Goal: Find specific page/section: Find specific page/section

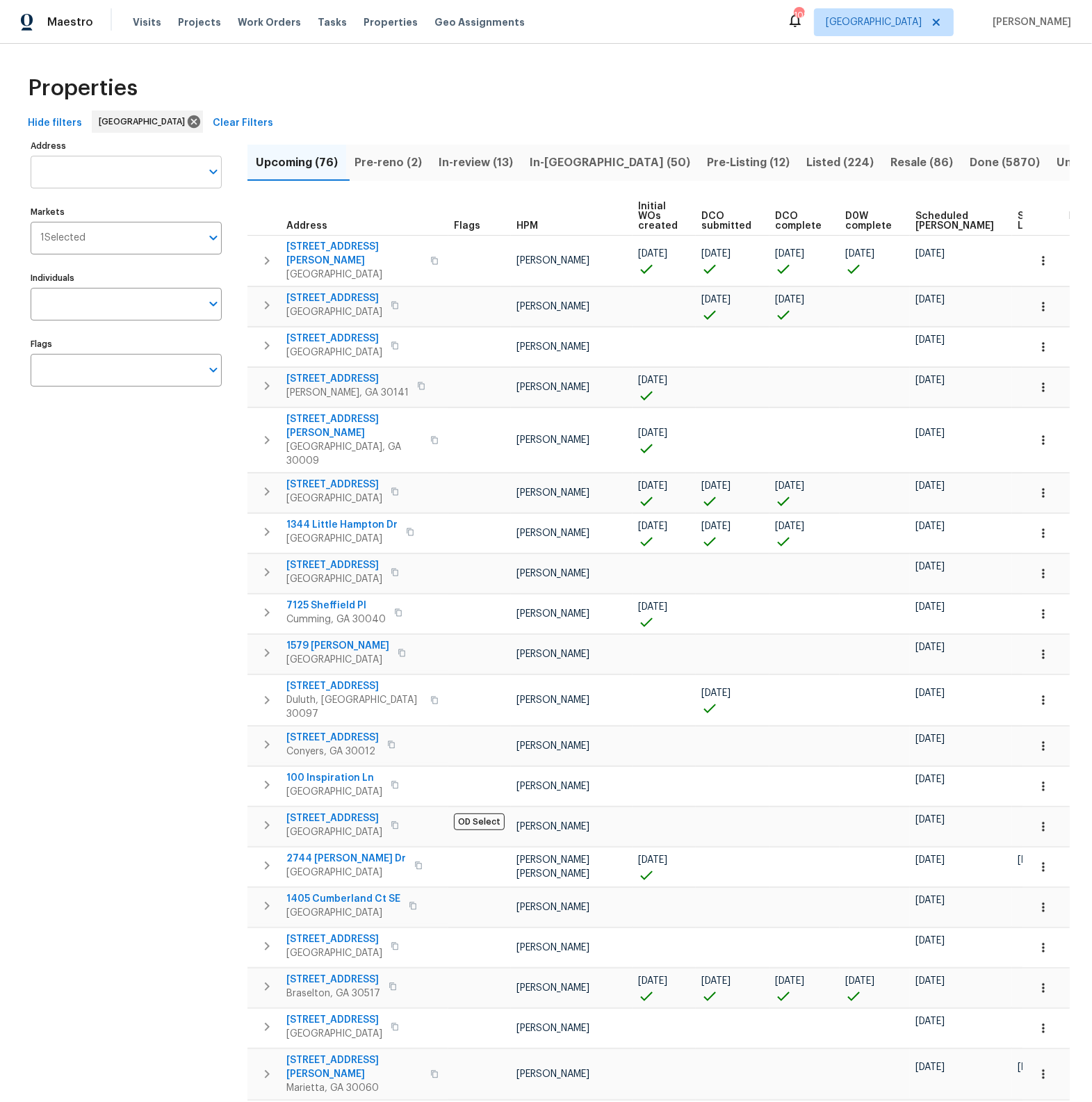
click at [134, 177] on input "Address" at bounding box center [116, 171] width 171 height 32
type input "934 [PERSON_NAME]"
click at [139, 211] on li "[STREET_ADDRESS][PERSON_NAME]" at bounding box center [126, 208] width 191 height 23
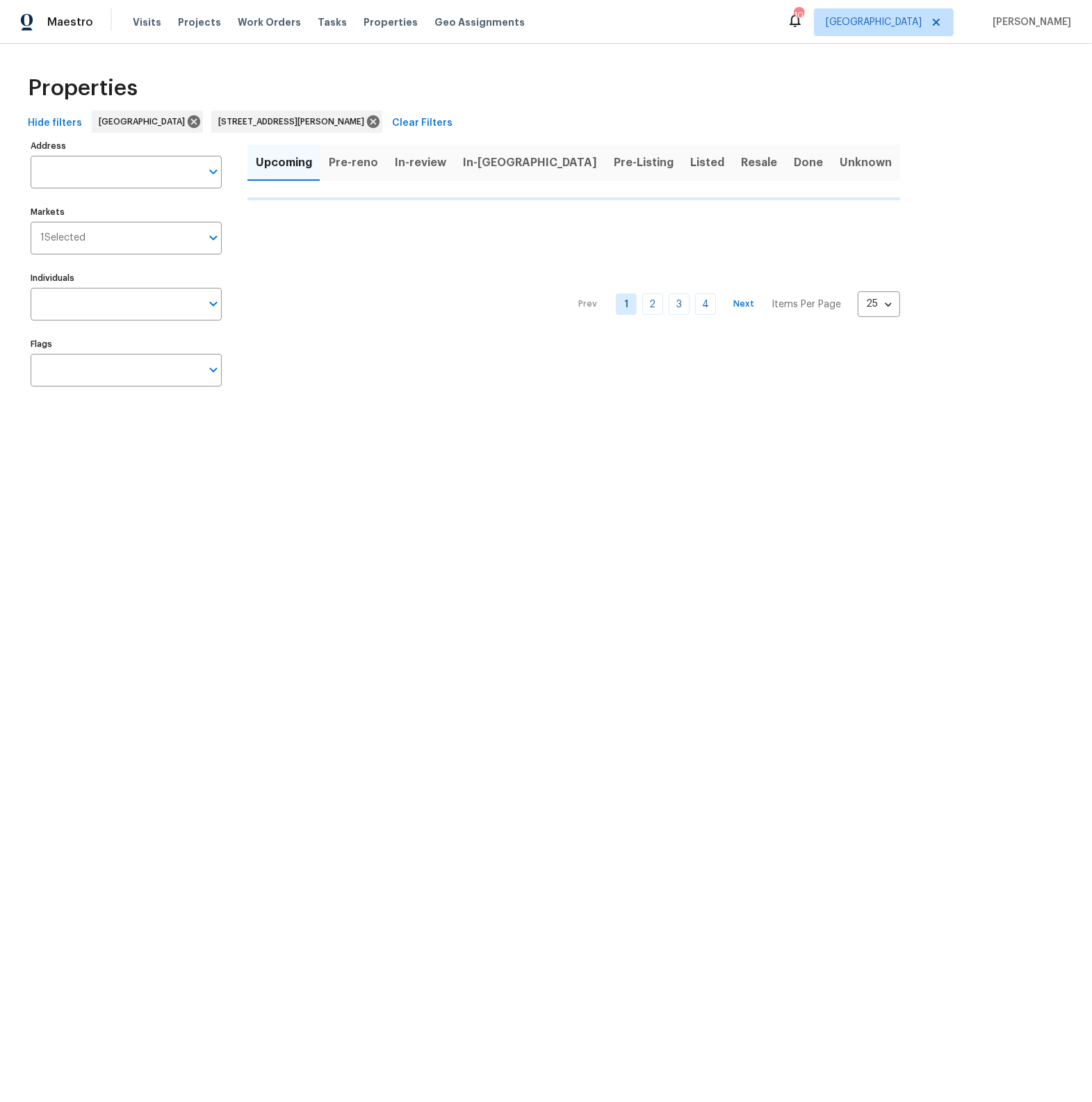
type input "[STREET_ADDRESS][PERSON_NAME]"
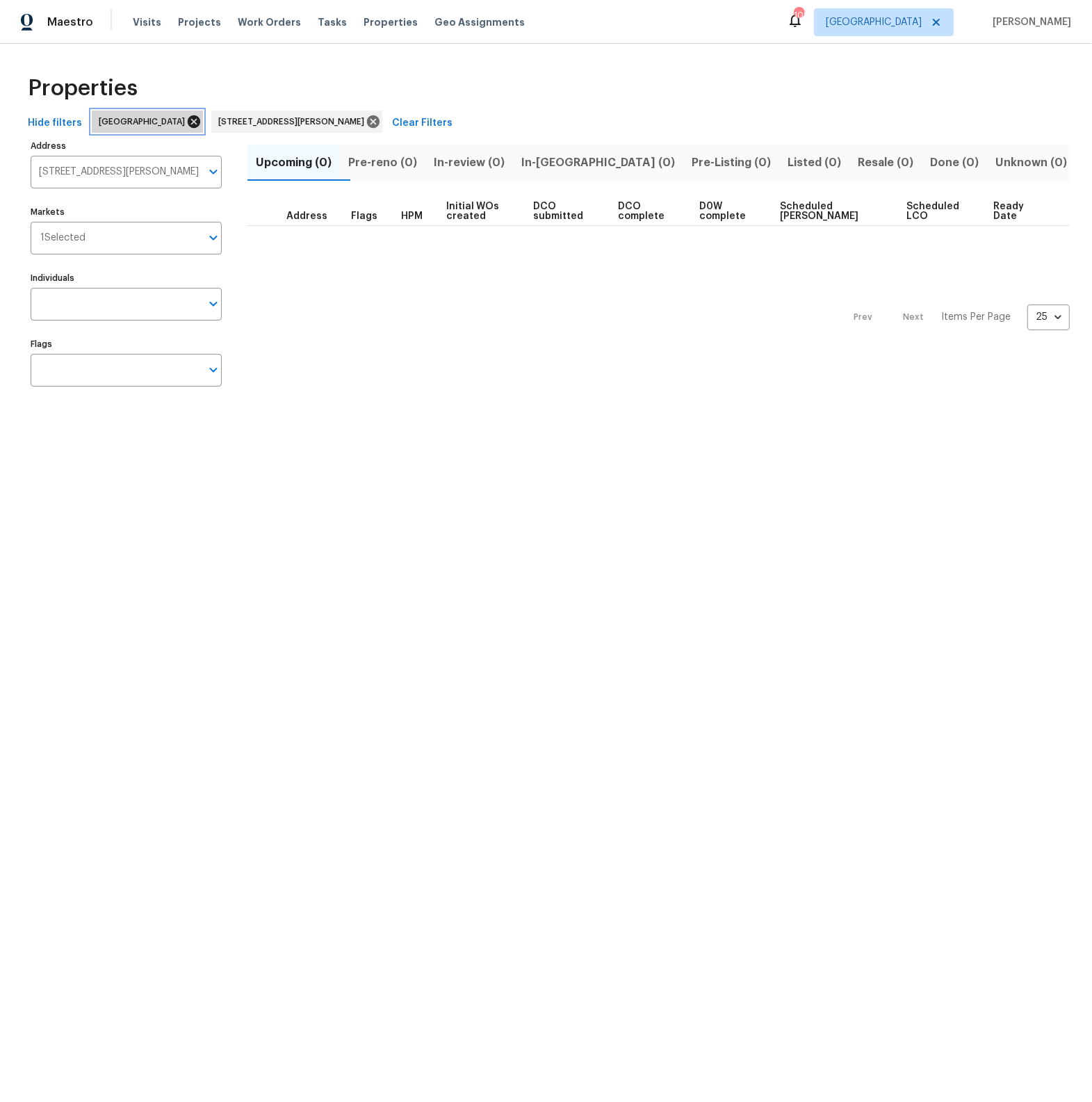
click at [188, 125] on icon at bounding box center [194, 121] width 13 height 13
click at [494, 161] on span "In-review (1)" at bounding box center [467, 162] width 68 height 20
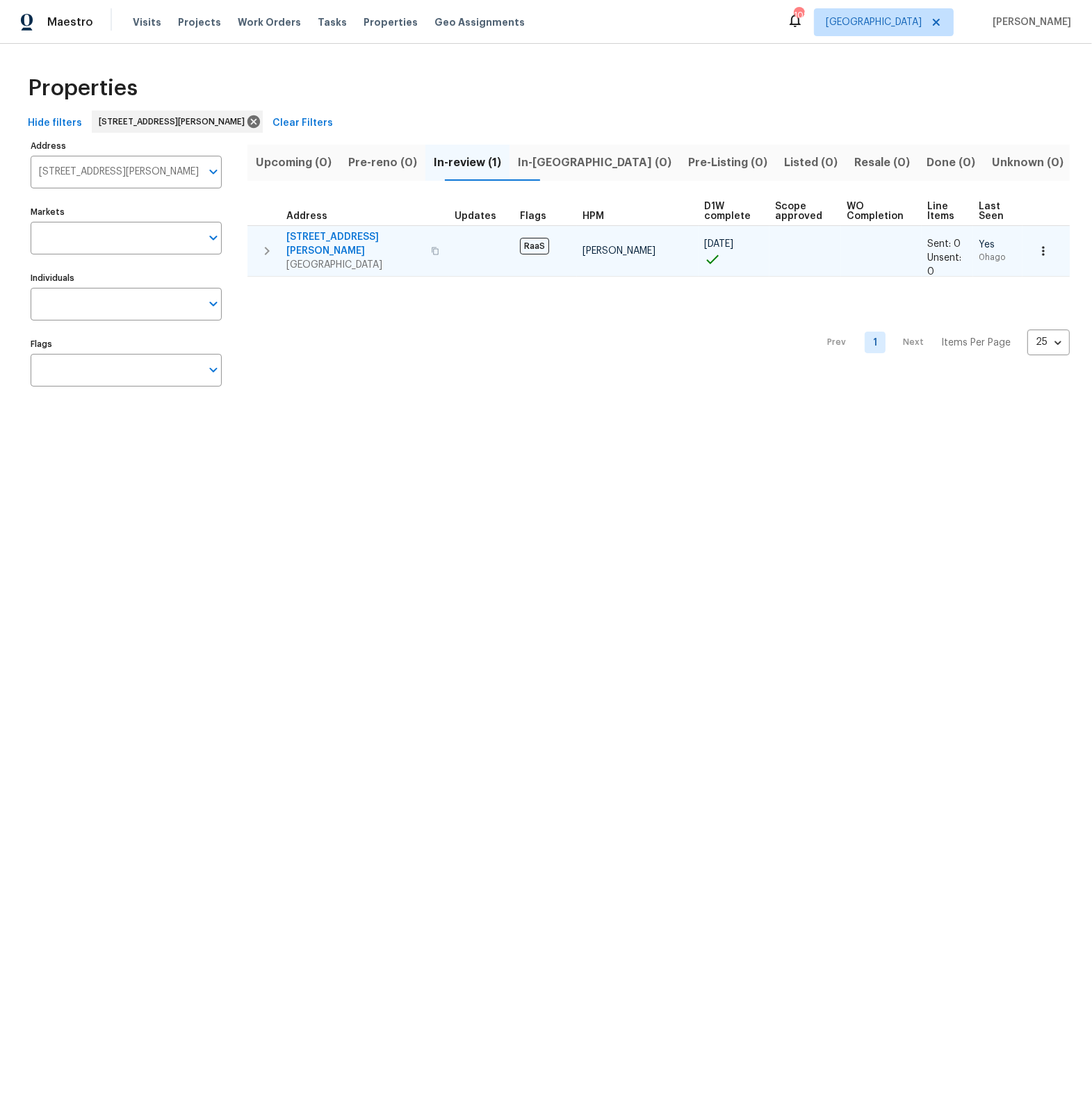
click at [337, 235] on span "[STREET_ADDRESS][PERSON_NAME]" at bounding box center [354, 244] width 136 height 28
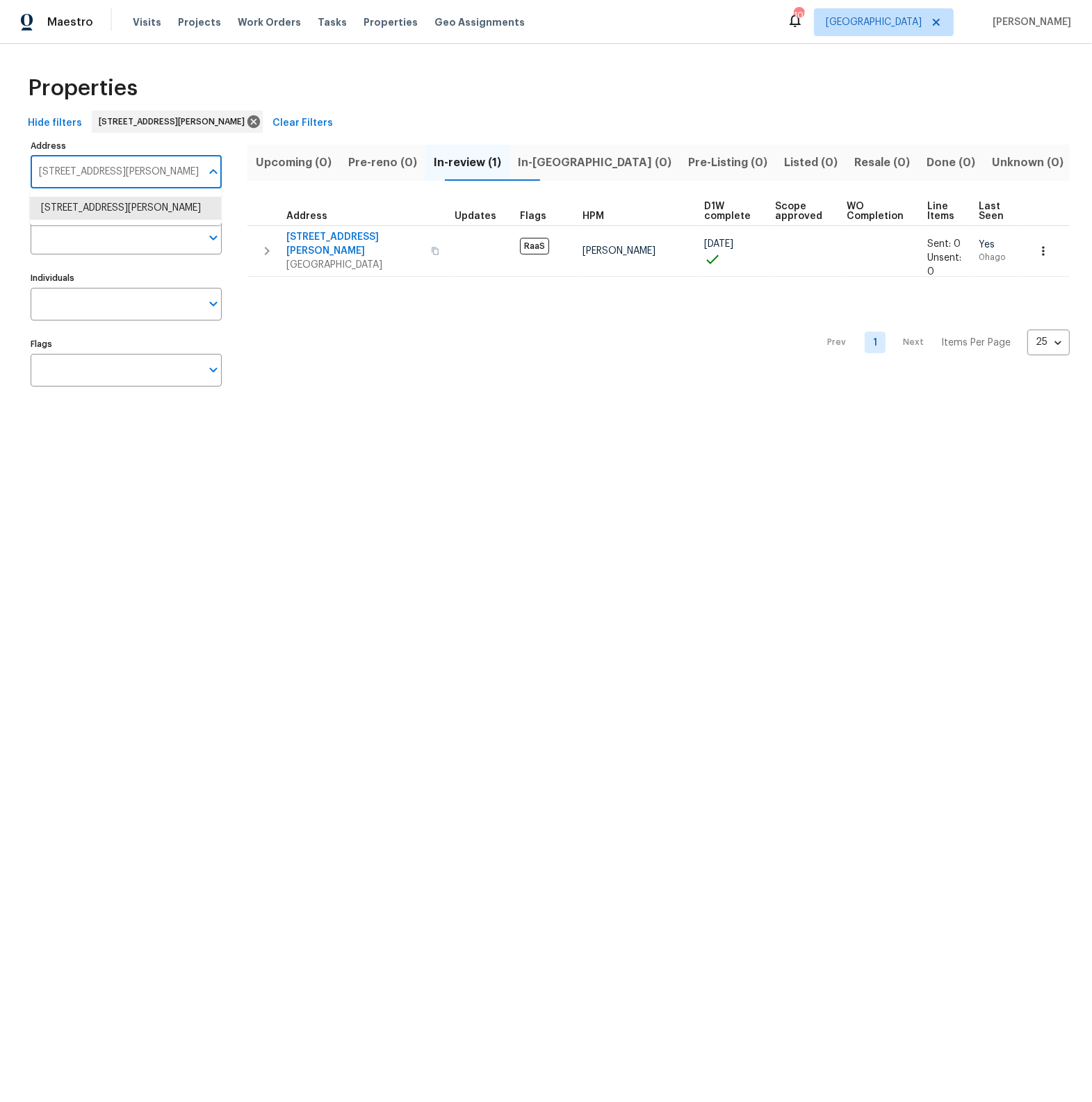
click at [134, 171] on input "[STREET_ADDRESS][PERSON_NAME]" at bounding box center [116, 171] width 171 height 32
type input "2511 peaceful"
click at [113, 210] on li "[STREET_ADDRESS]" at bounding box center [126, 208] width 191 height 23
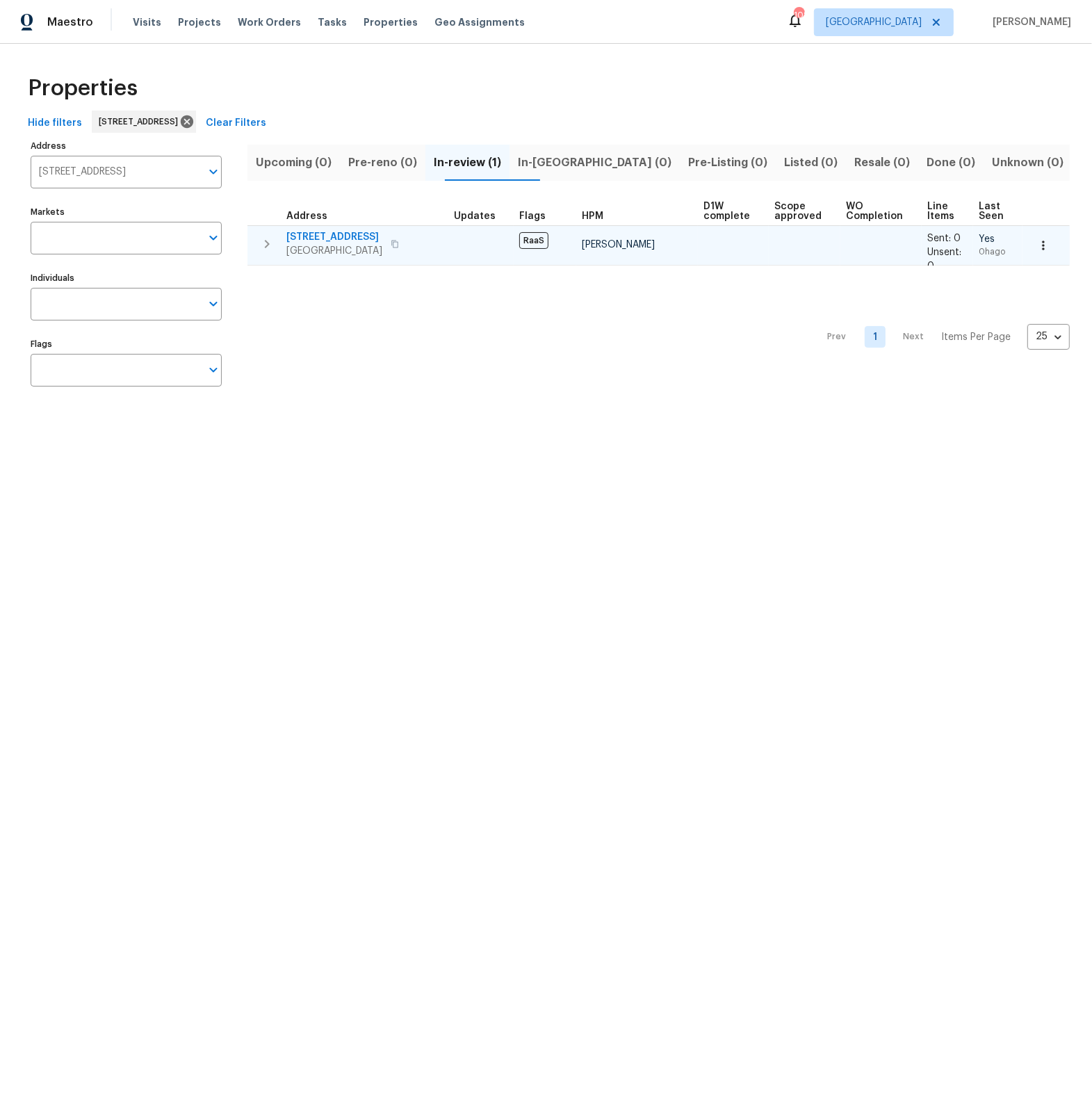
click at [349, 236] on span "[STREET_ADDRESS]" at bounding box center [334, 237] width 96 height 14
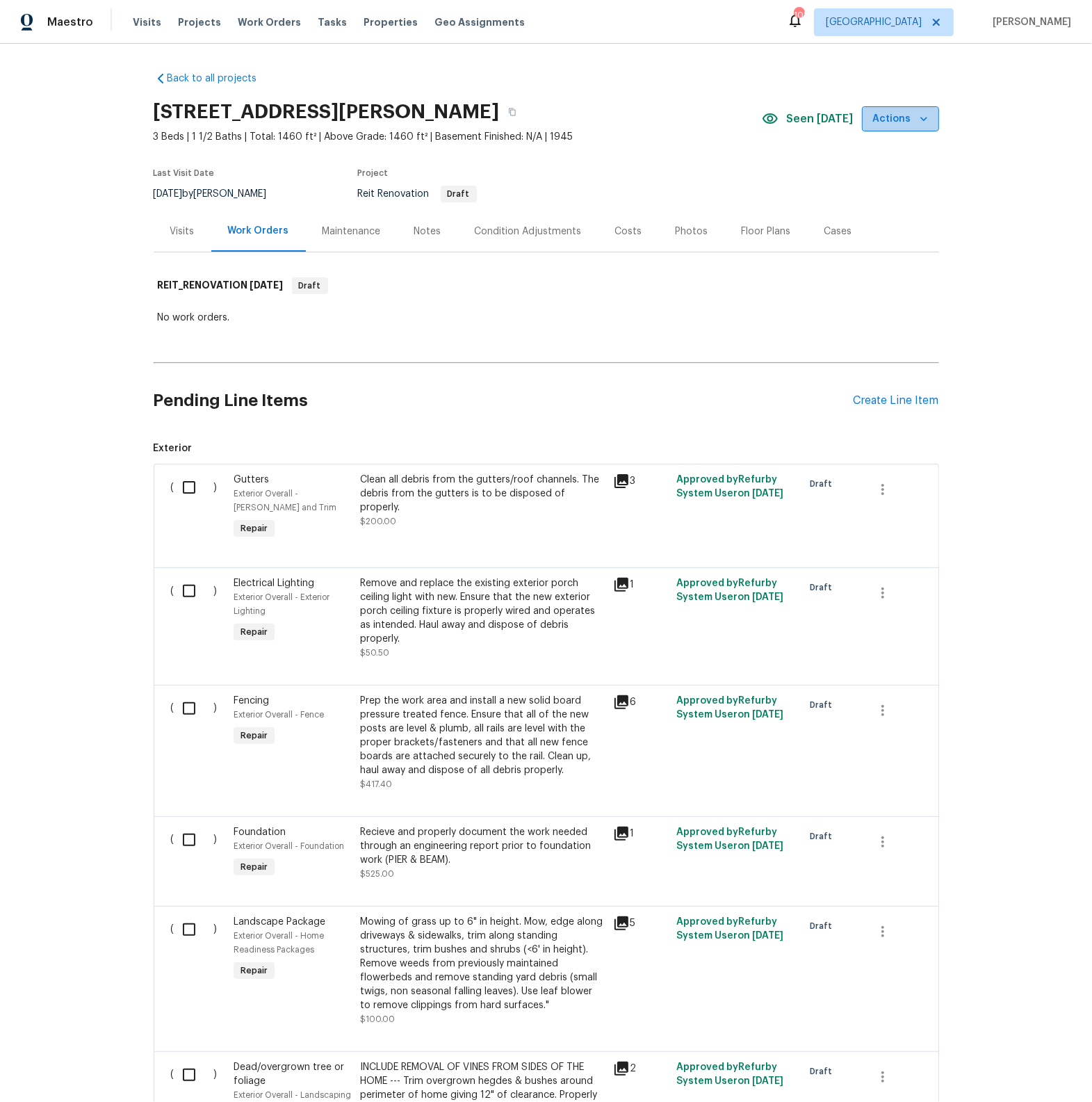
click at [920, 120] on icon "button" at bounding box center [924, 119] width 14 height 14
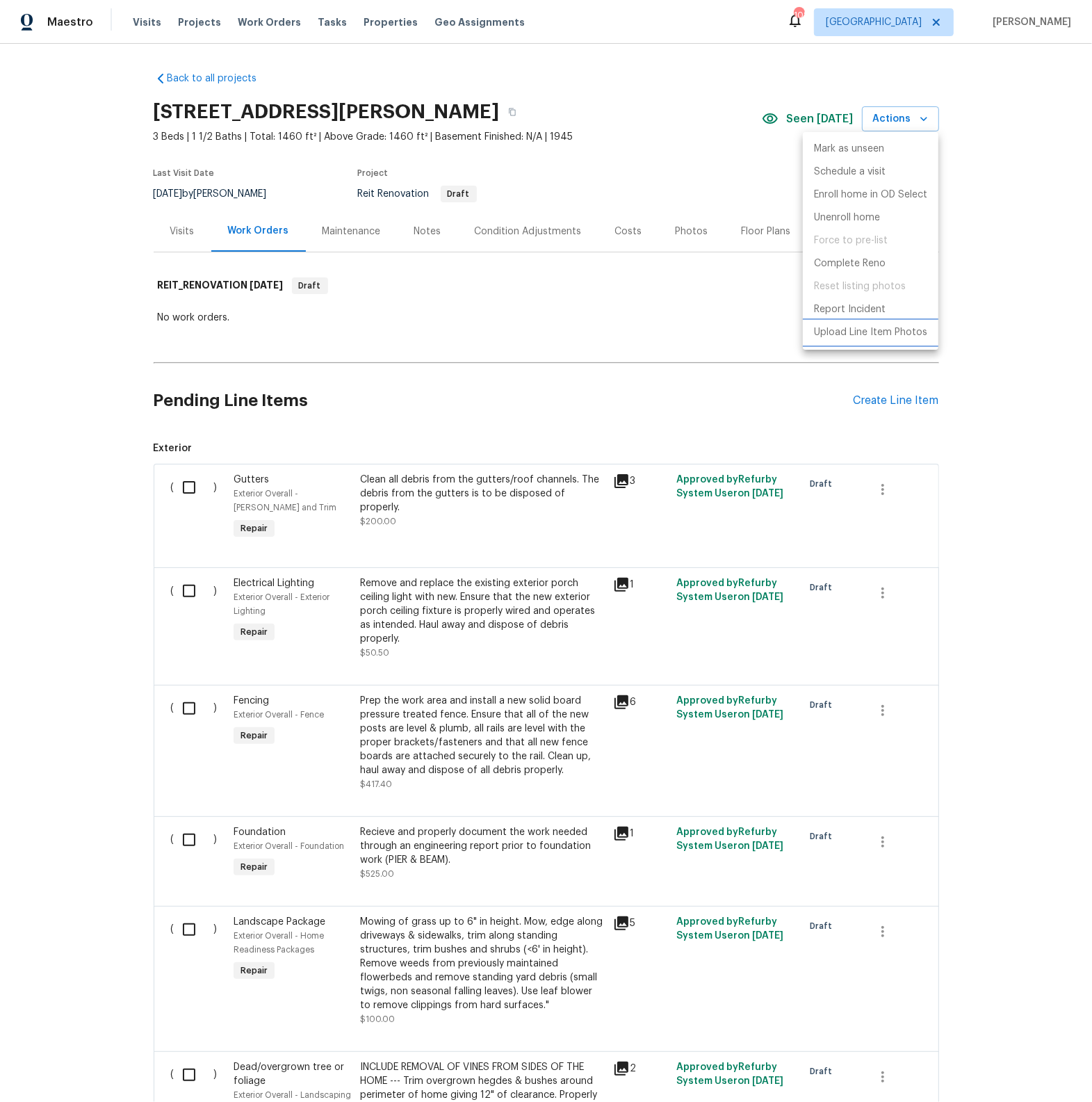
click at [853, 332] on p "Upload Line Item Photos" at bounding box center [870, 332] width 113 height 14
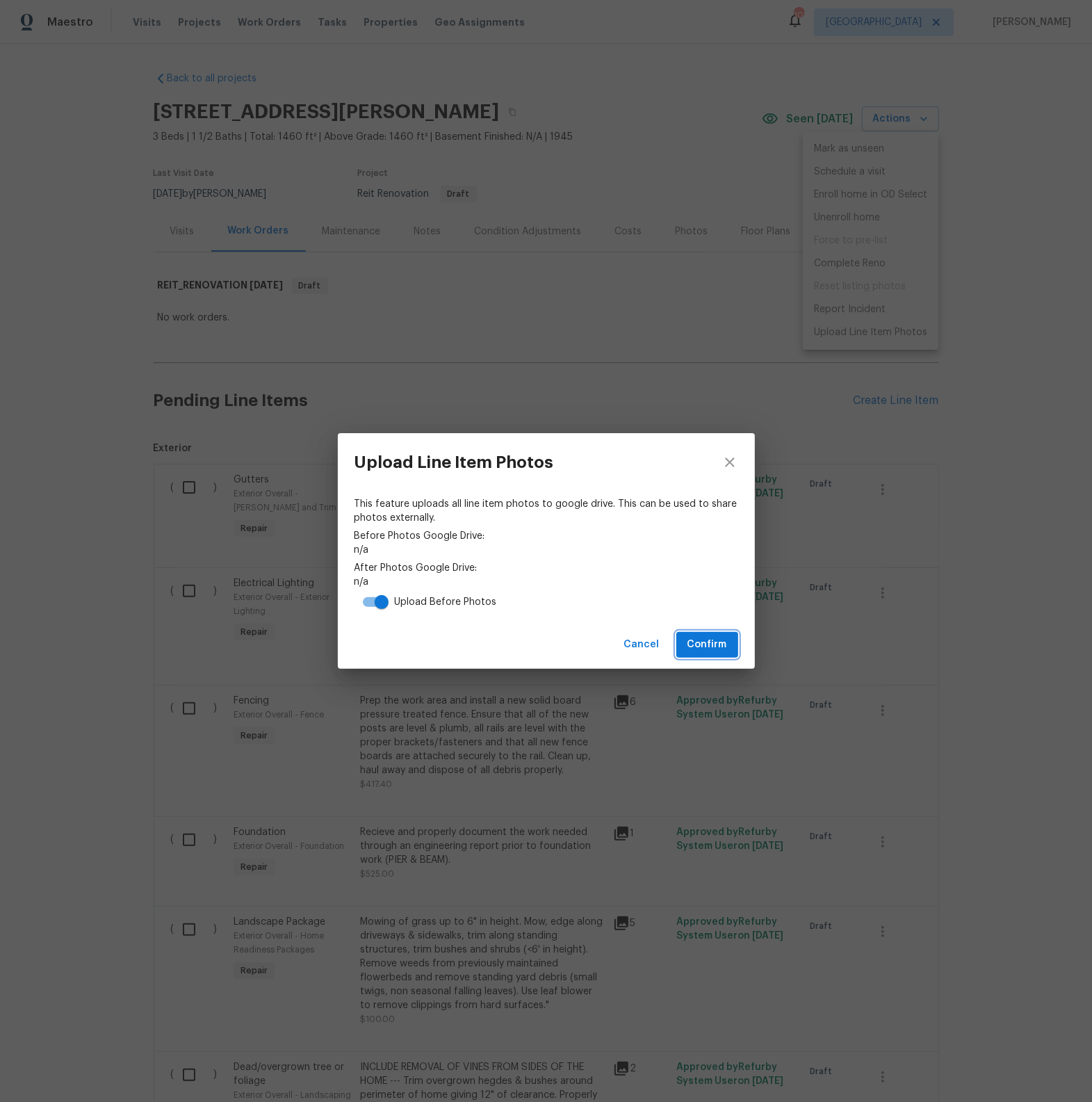
click at [718, 641] on span "Confirm" at bounding box center [706, 644] width 40 height 17
click at [631, 550] on link "https://drive.google.com/drive/folders/1vrAp8pZwLHwH2bBcYgCPAEOUdgWg3v3U" at bounding box center [546, 549] width 383 height 14
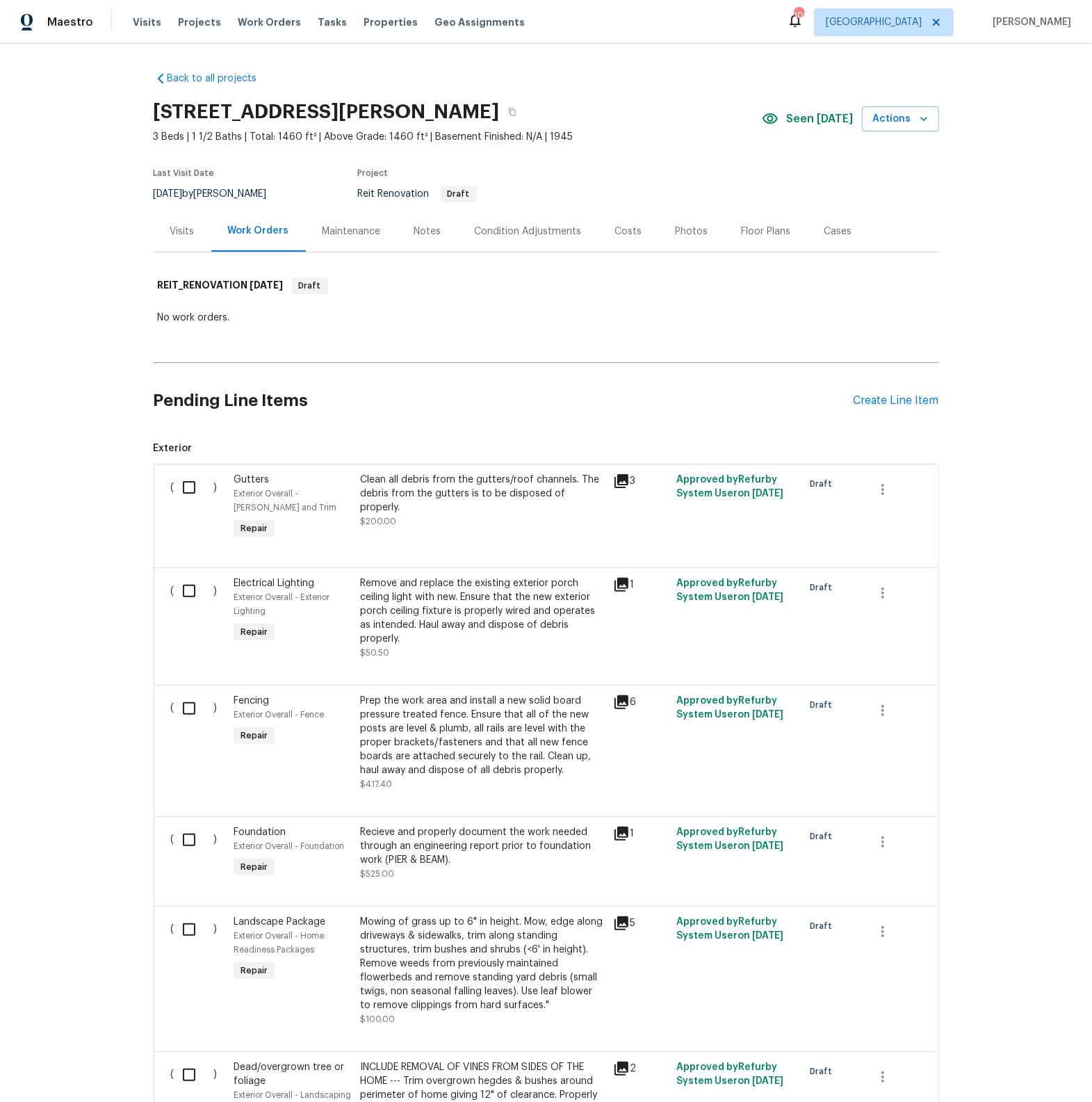
click at [625, 478] on icon at bounding box center [621, 481] width 14 height 14
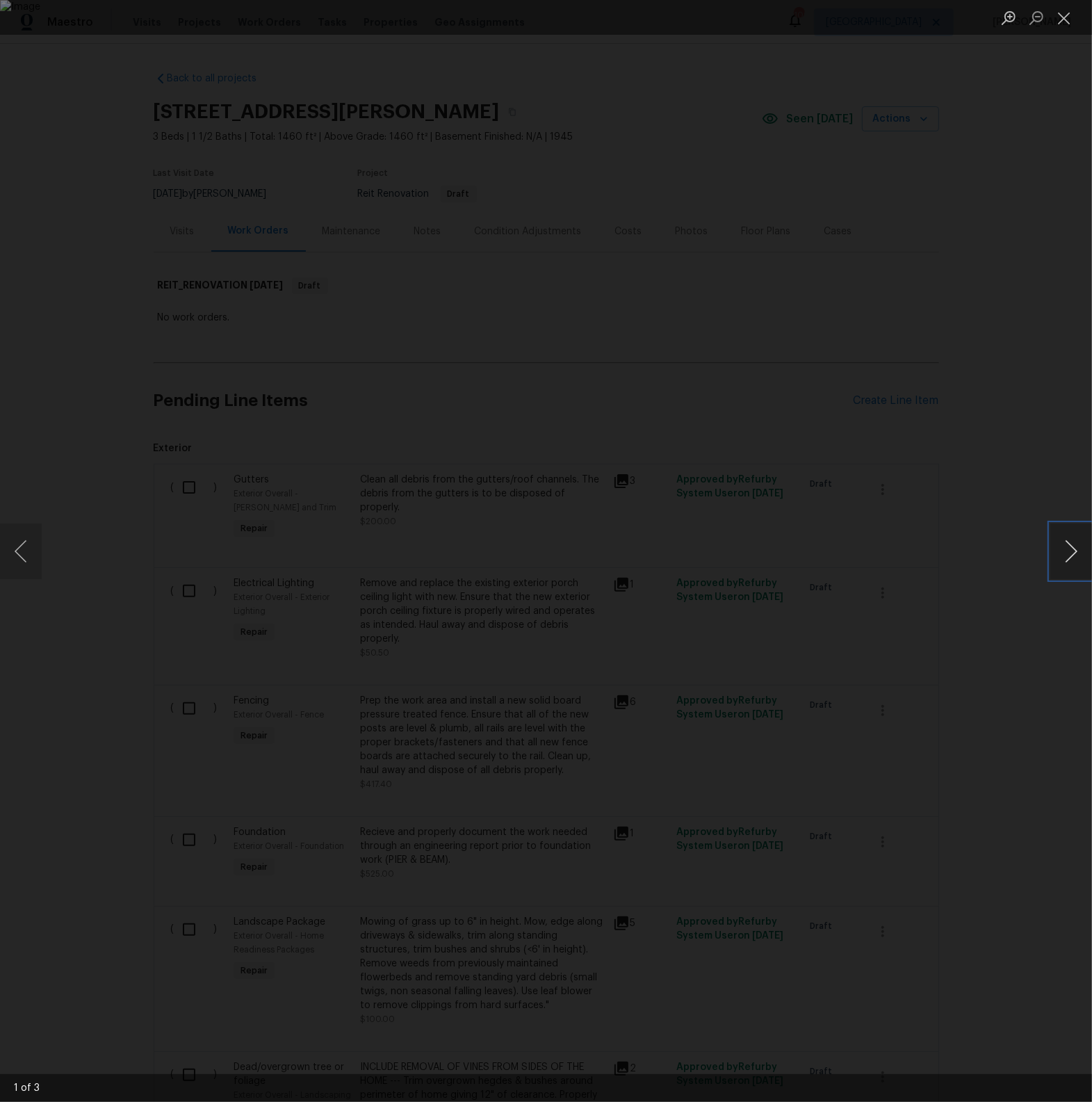
click at [1067, 559] on button "Next image" at bounding box center [1070, 551] width 41 height 56
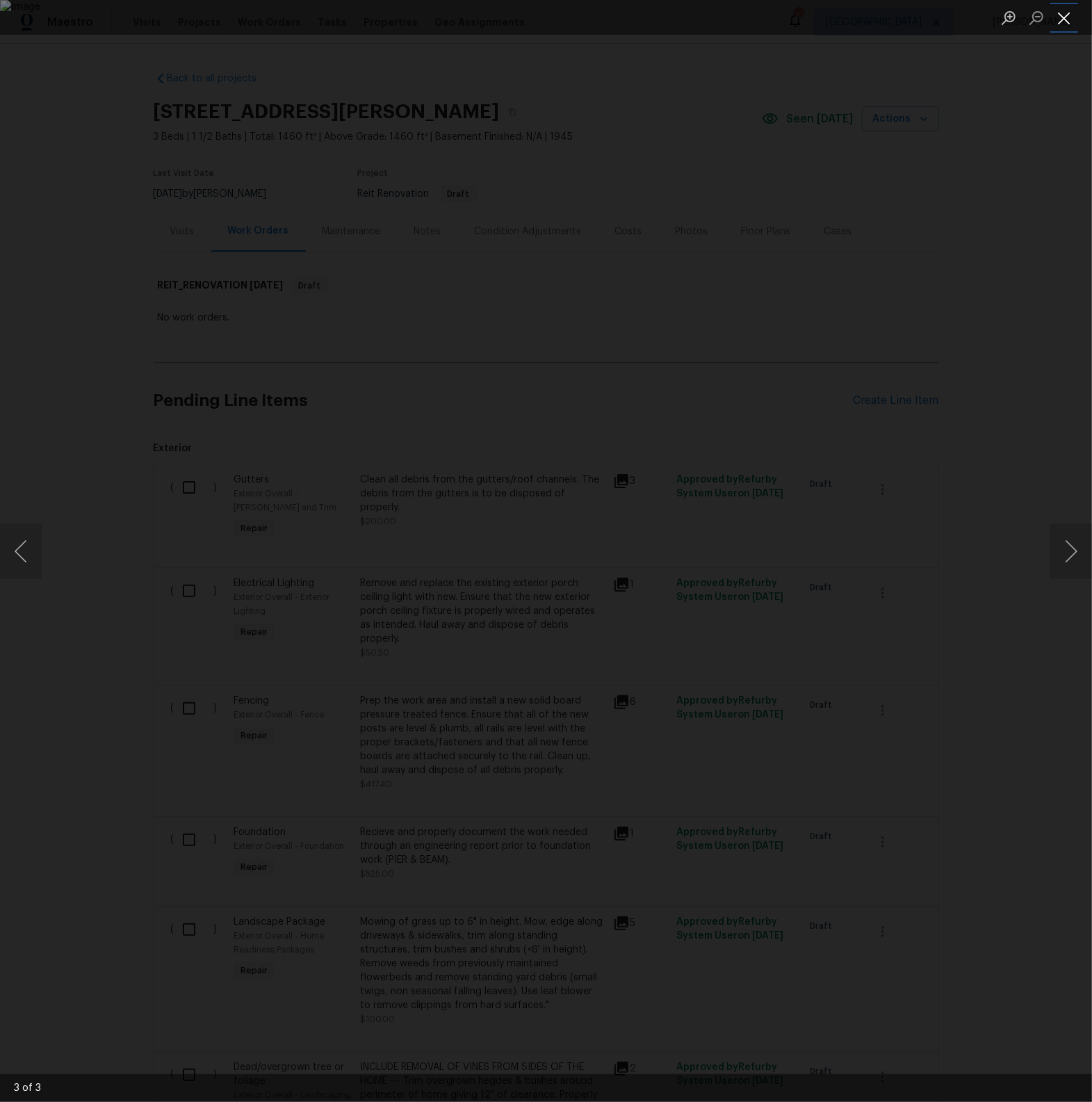
click at [1066, 26] on button "Close lightbox" at bounding box center [1063, 17] width 28 height 24
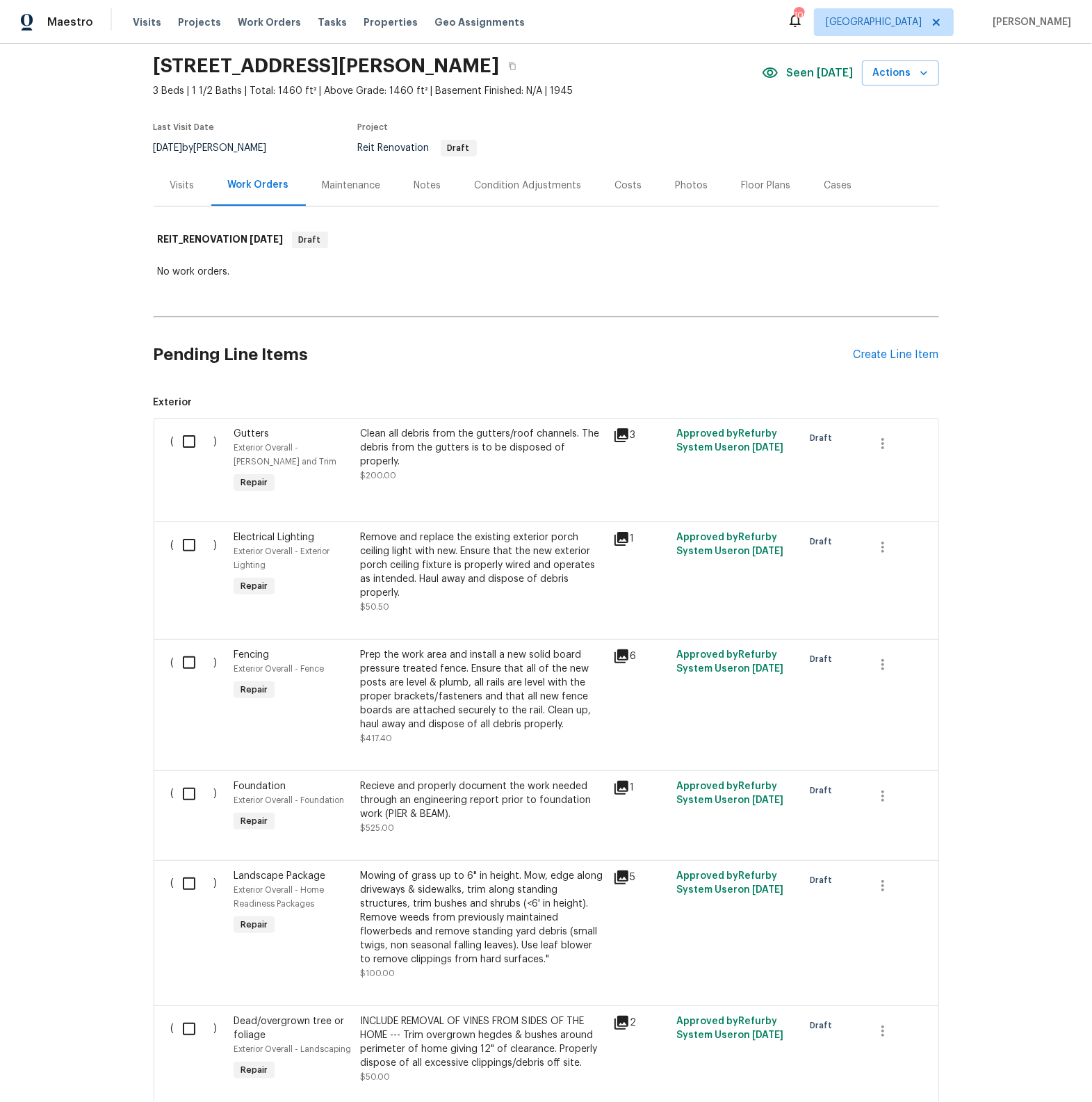
scroll to position [49, 0]
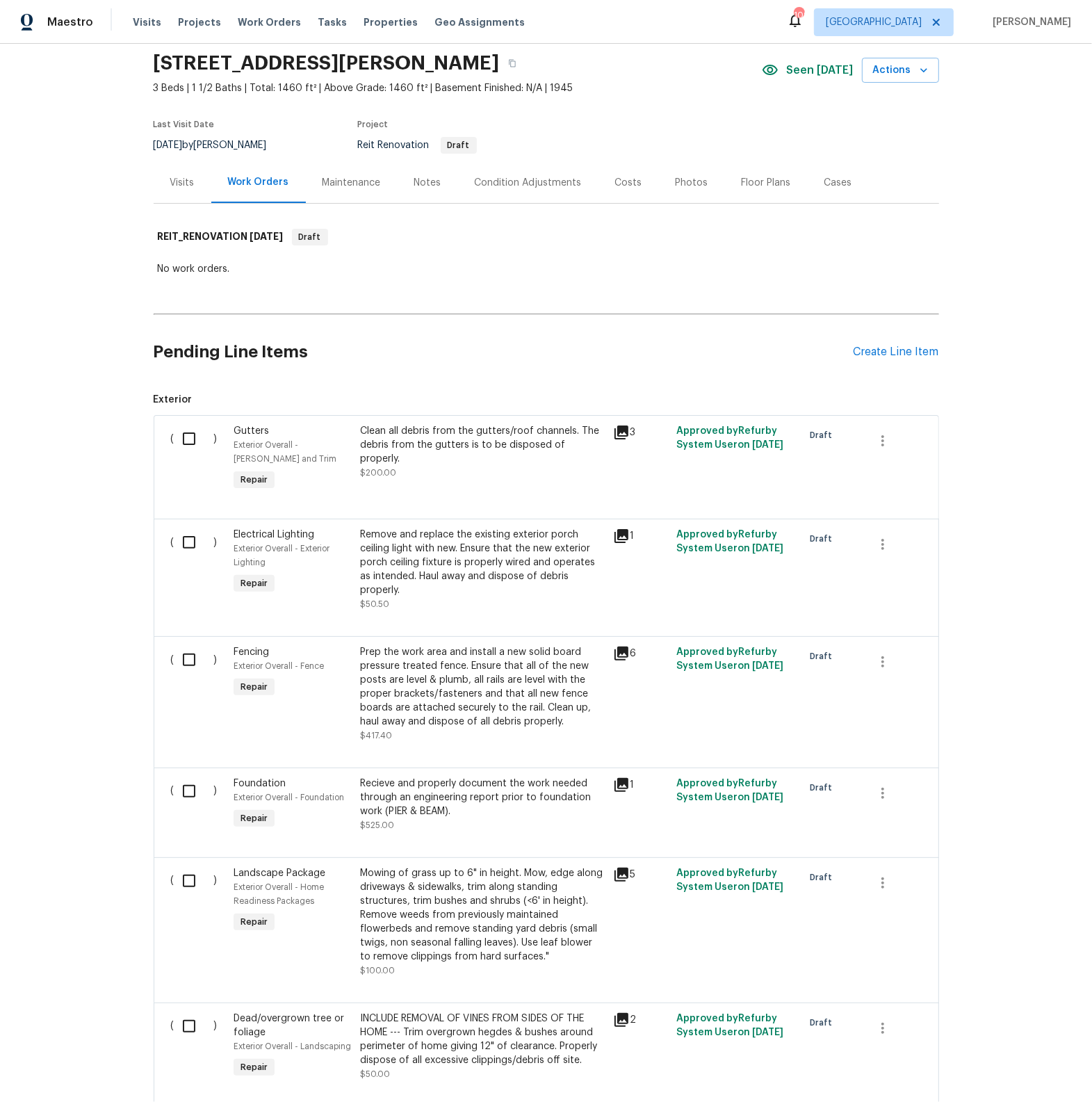
click at [622, 655] on icon at bounding box center [621, 653] width 14 height 14
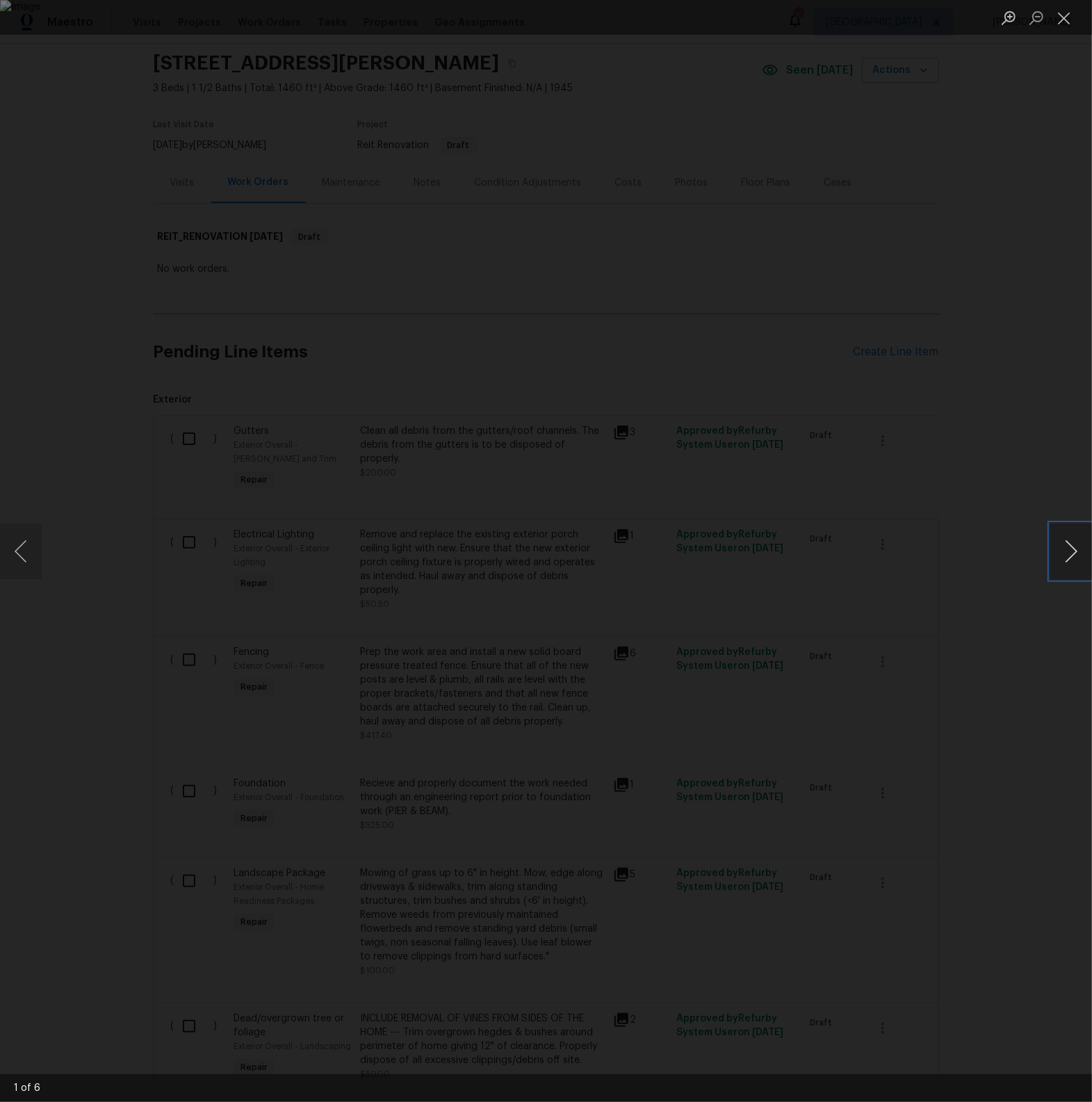
click at [1080, 558] on button "Next image" at bounding box center [1070, 551] width 41 height 56
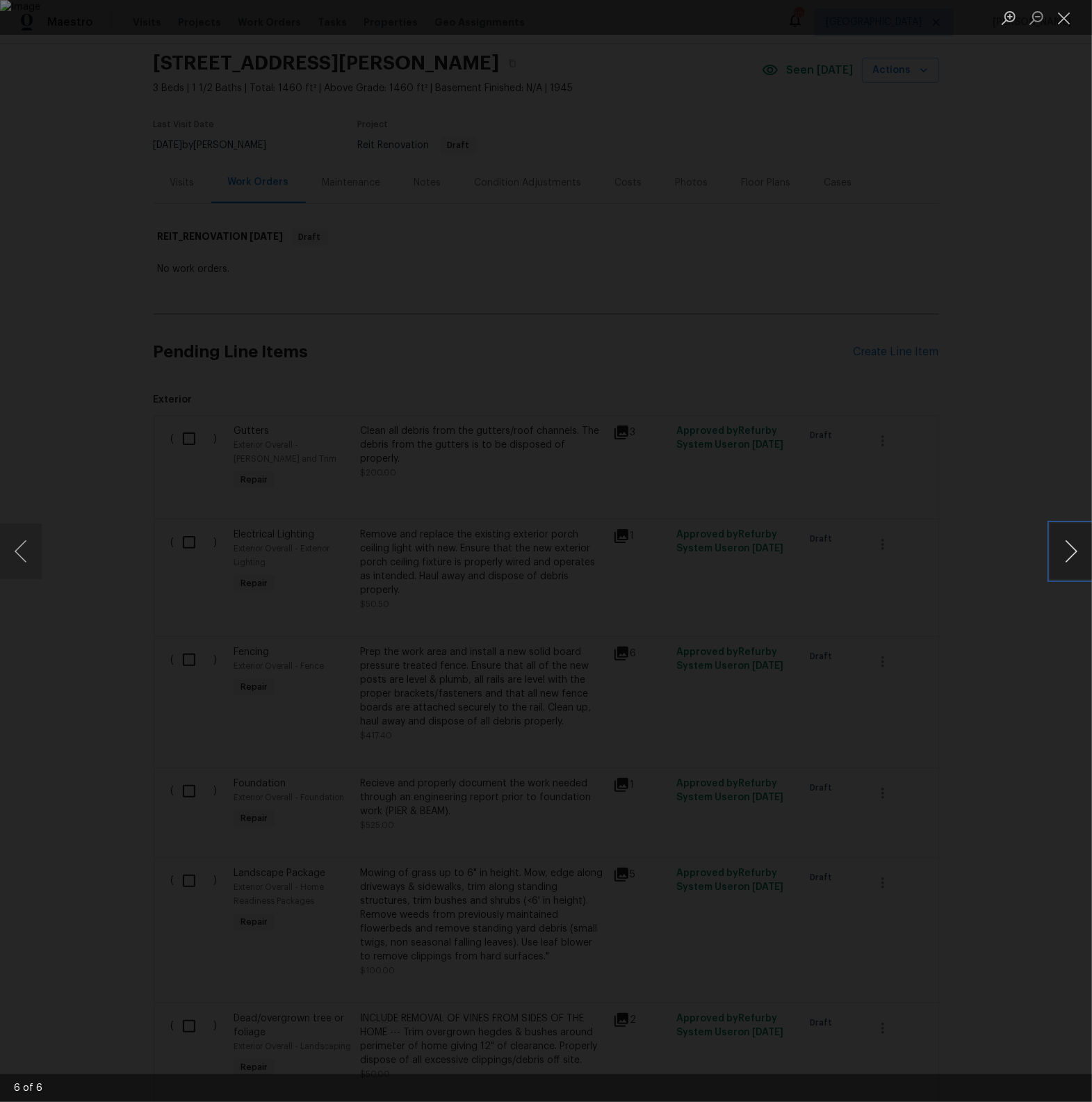
click at [1080, 558] on button "Next image" at bounding box center [1070, 551] width 41 height 56
click at [1061, 22] on button "Close lightbox" at bounding box center [1063, 17] width 28 height 24
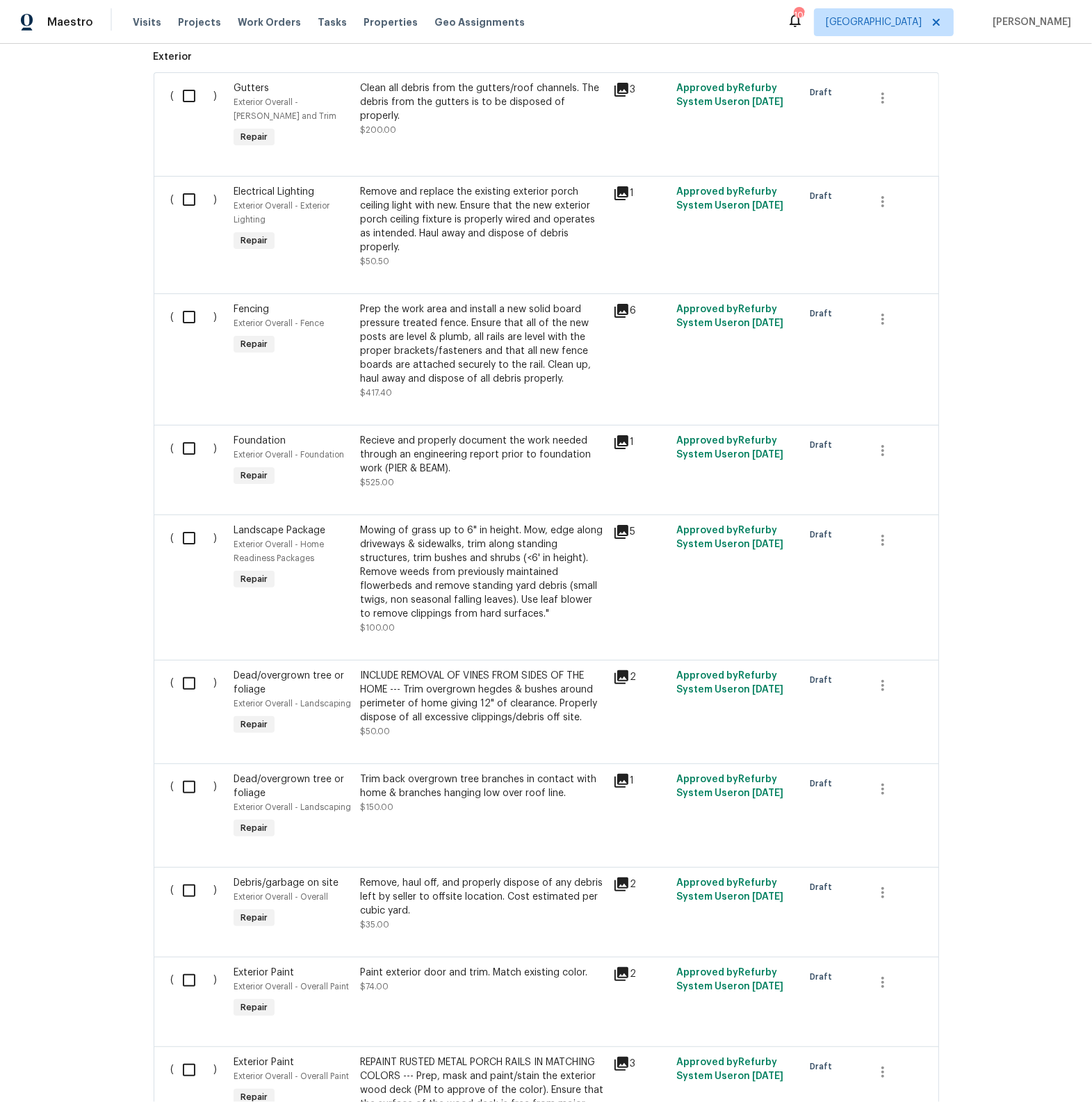
scroll to position [393, 0]
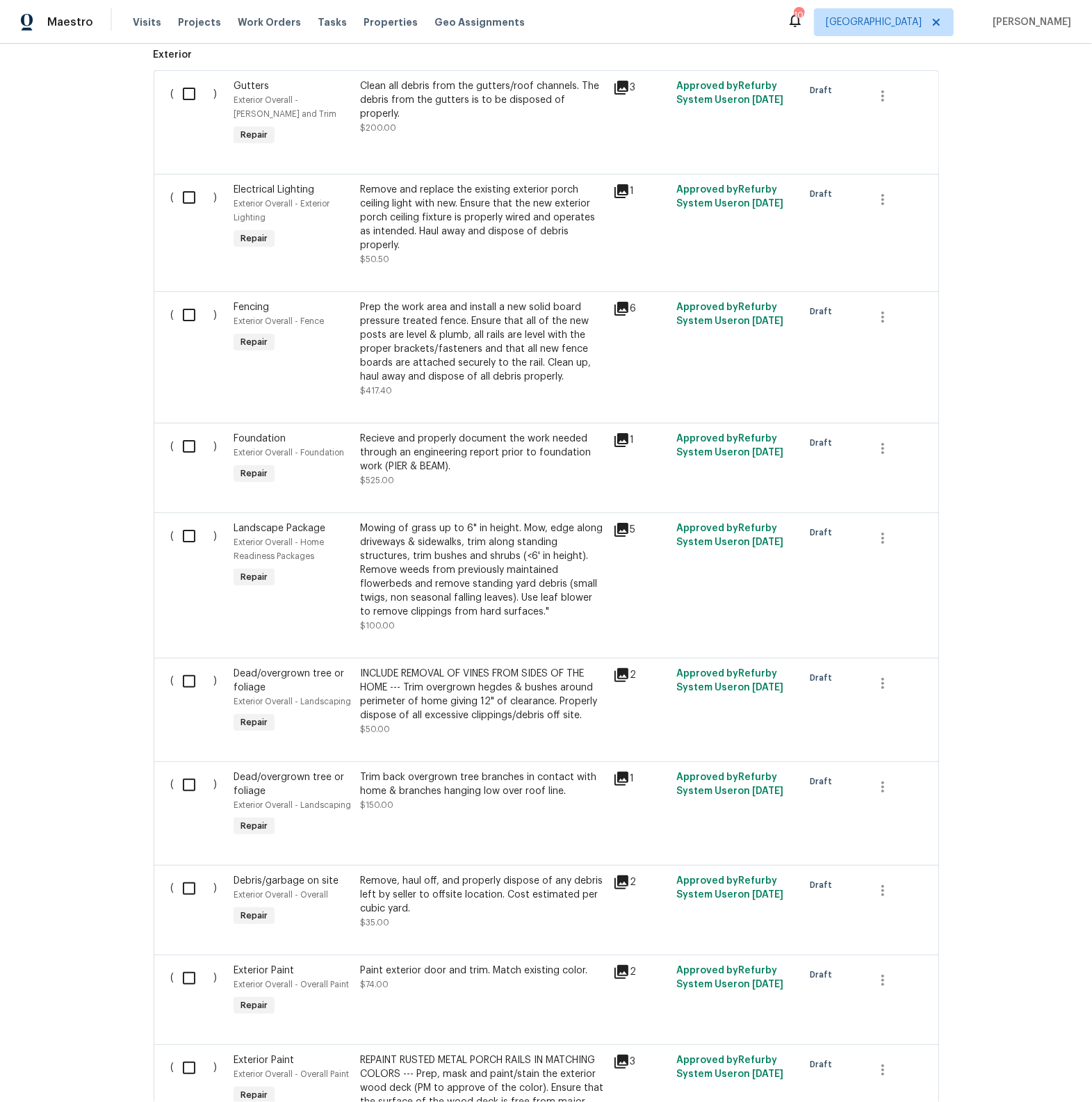
click at [625, 782] on icon at bounding box center [621, 778] width 14 height 14
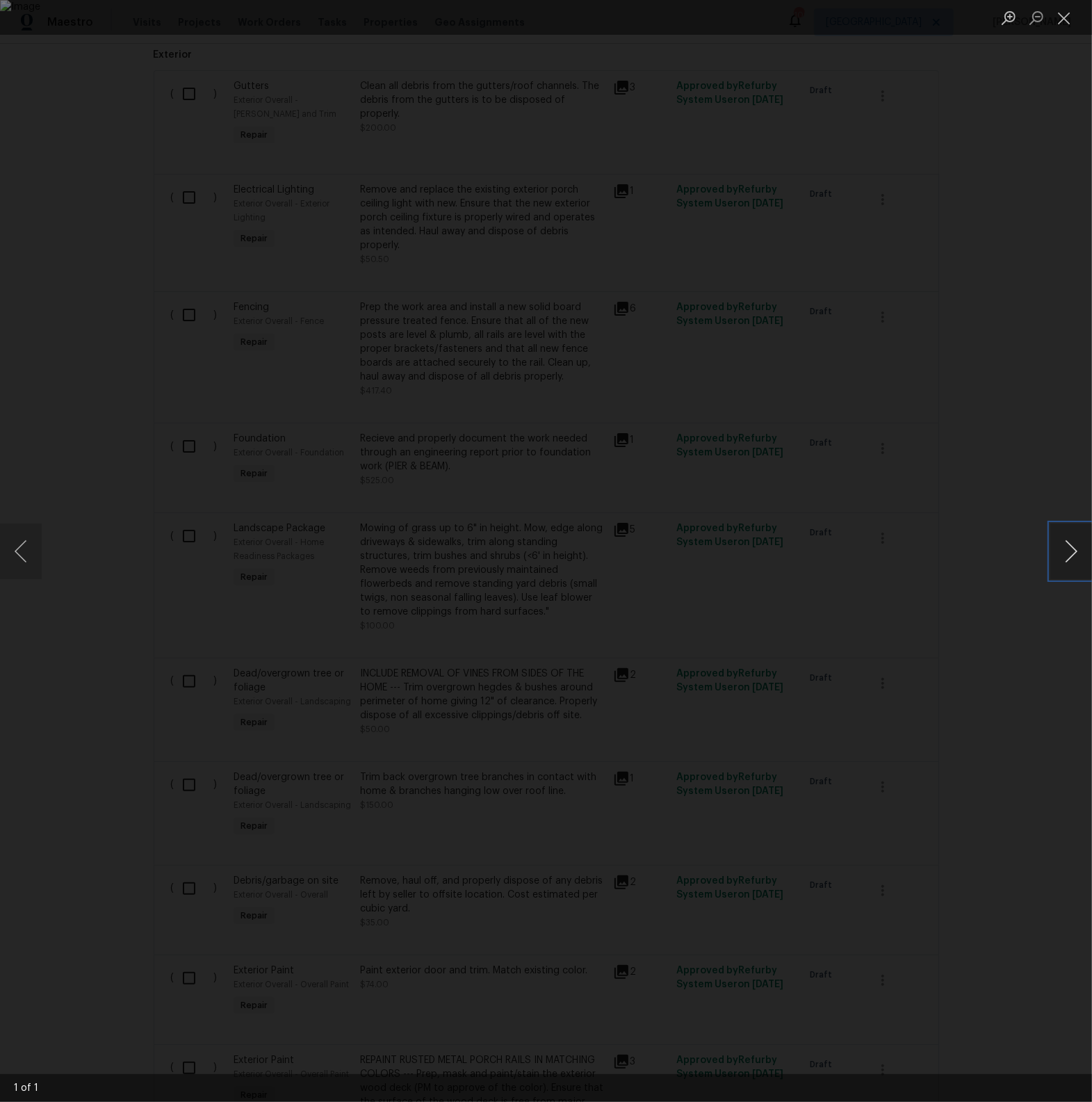
click at [1078, 540] on button "Next image" at bounding box center [1070, 551] width 41 height 56
click at [1068, 25] on button "Close lightbox" at bounding box center [1063, 17] width 28 height 24
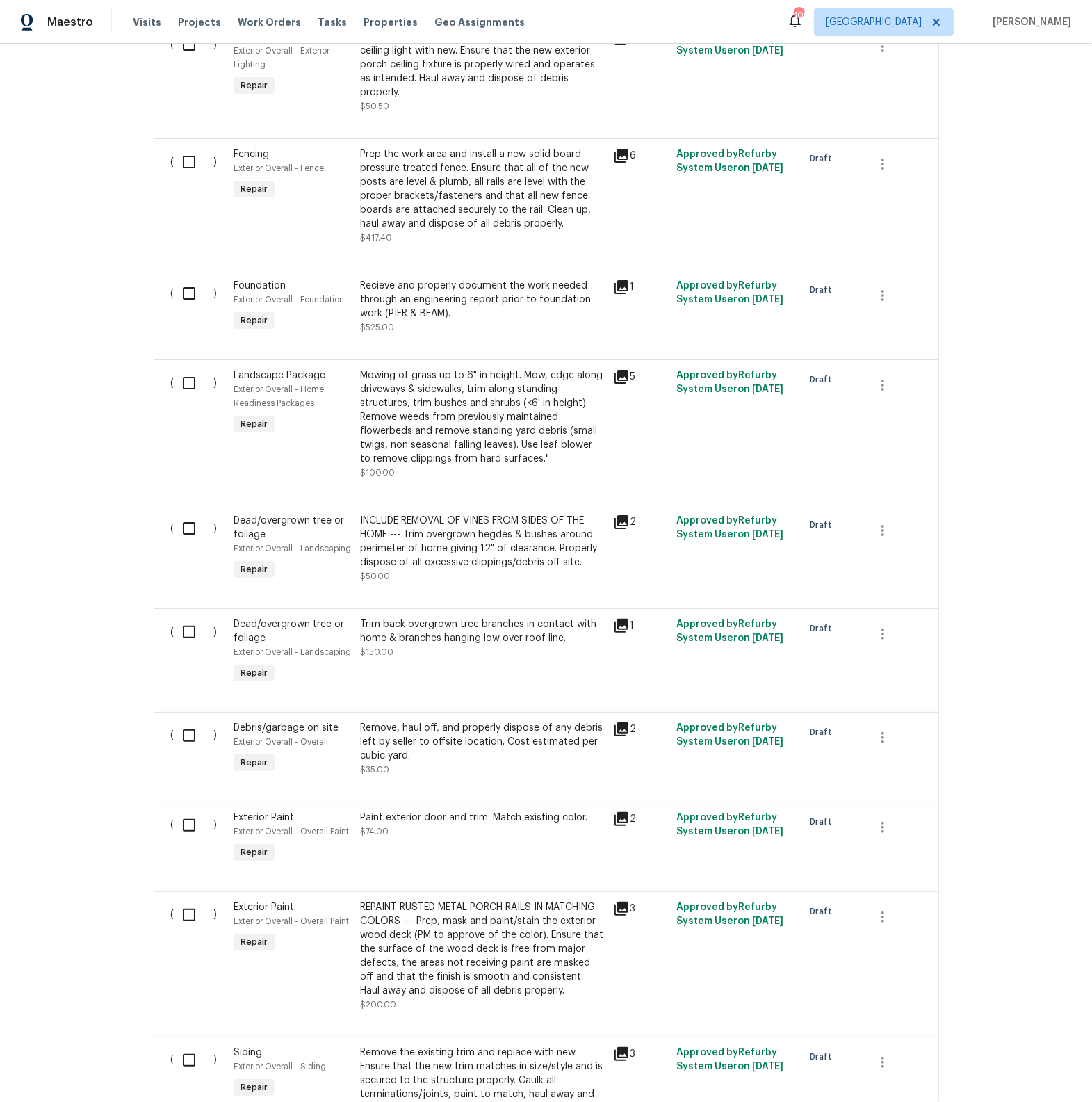
scroll to position [549, 0]
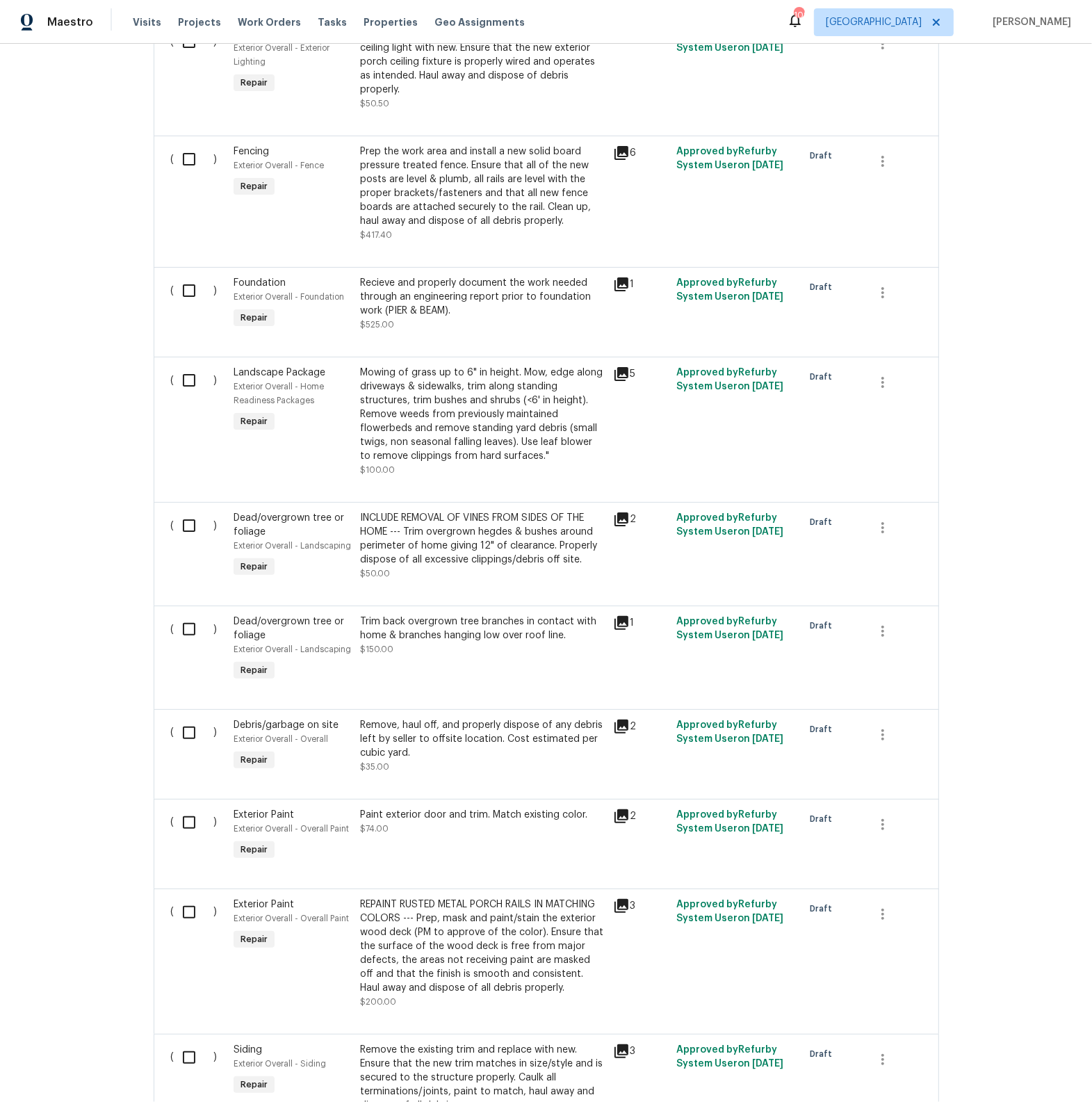
click at [621, 819] on icon at bounding box center [622, 816] width 17 height 17
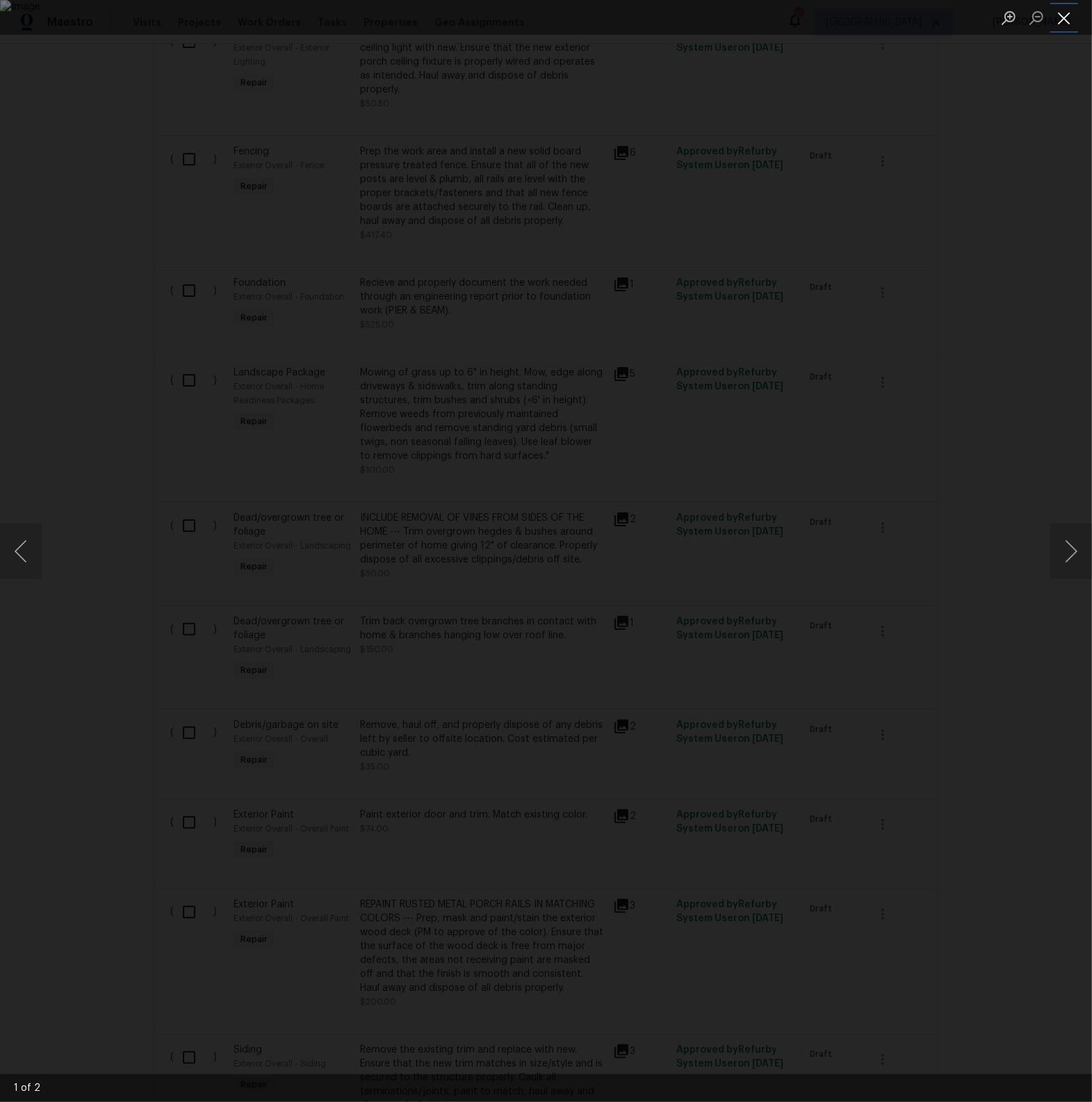
click at [1064, 14] on button "Close lightbox" at bounding box center [1063, 17] width 28 height 24
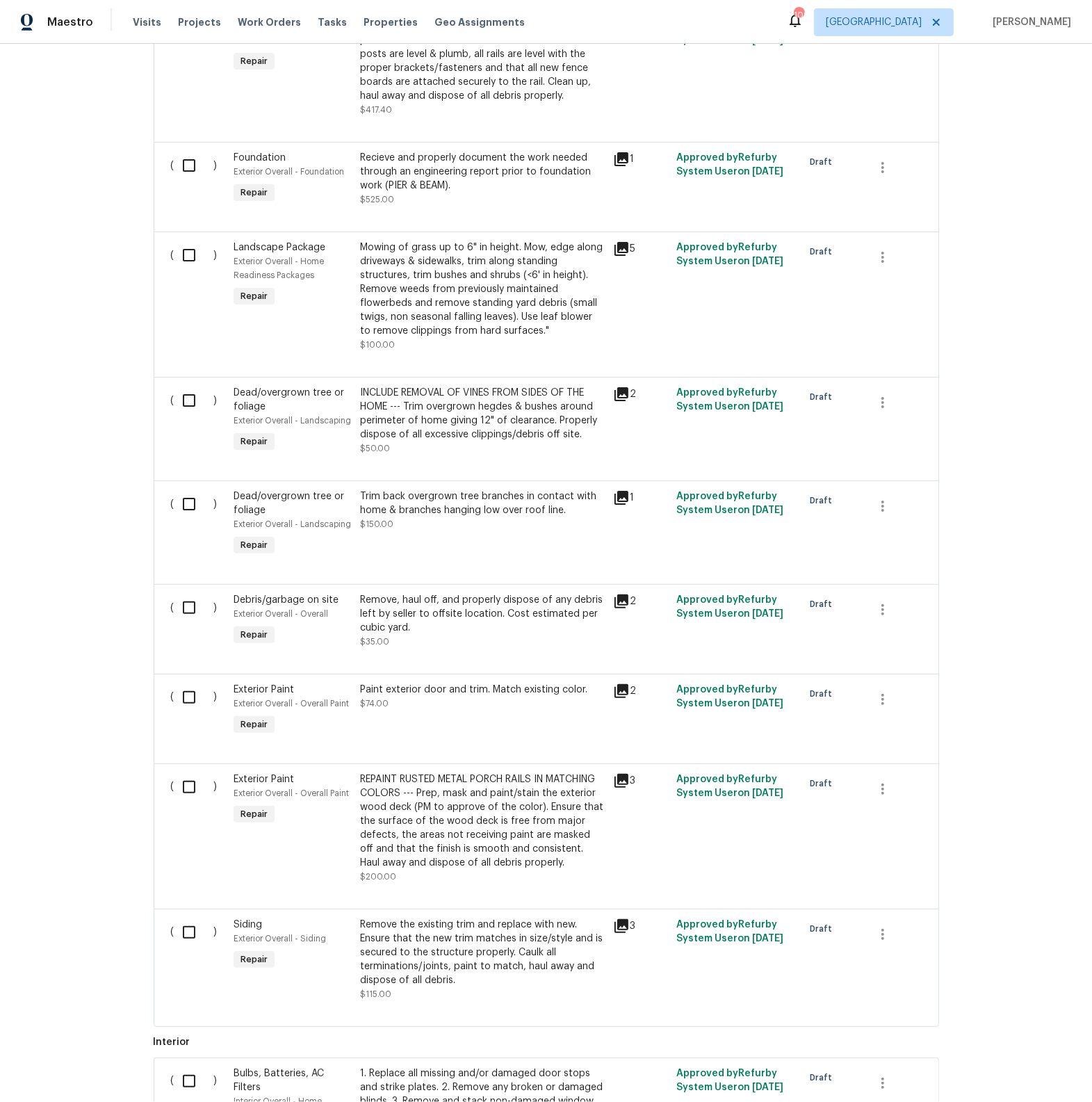
scroll to position [715, 0]
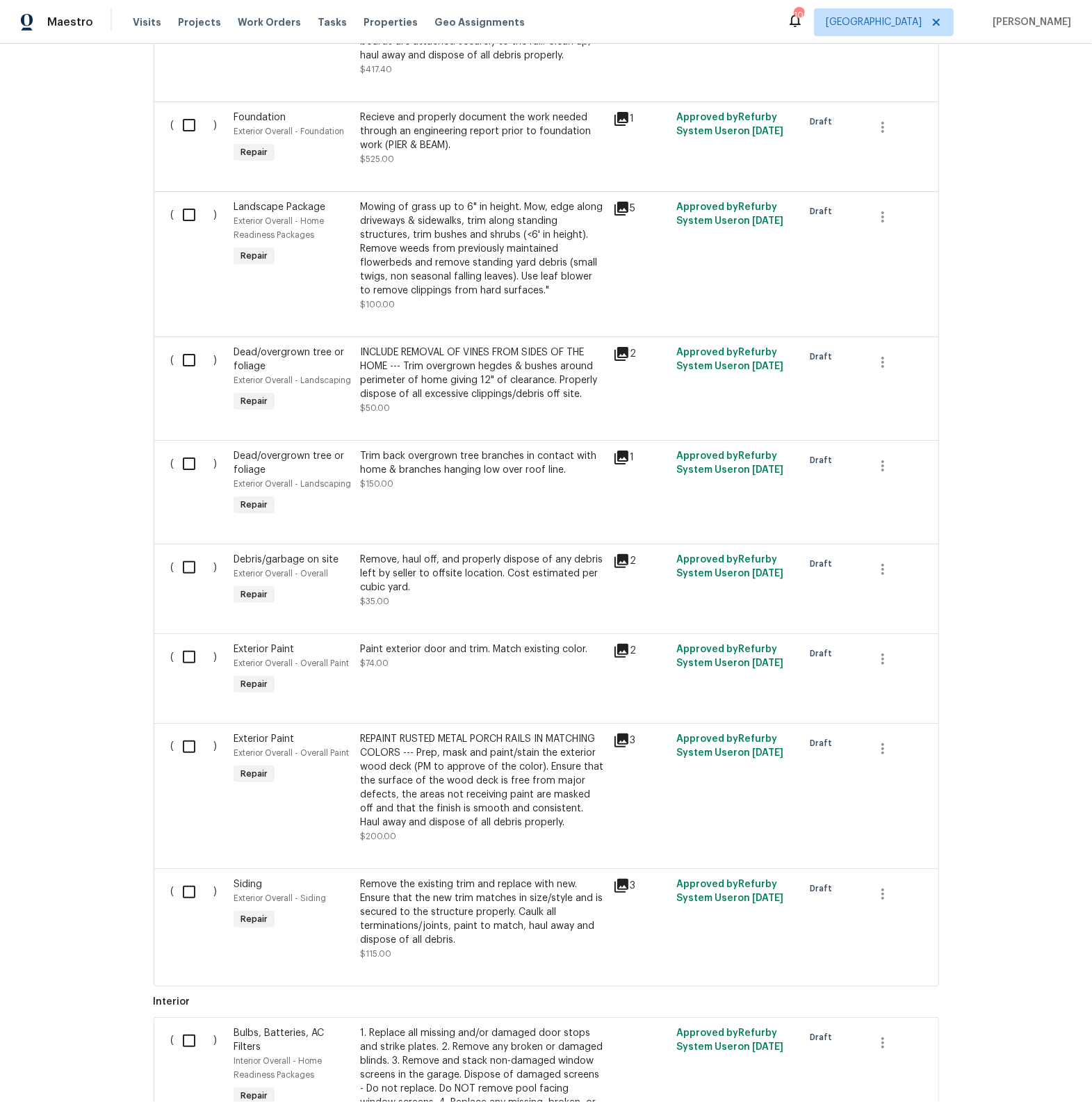
click at [615, 741] on icon at bounding box center [621, 740] width 14 height 14
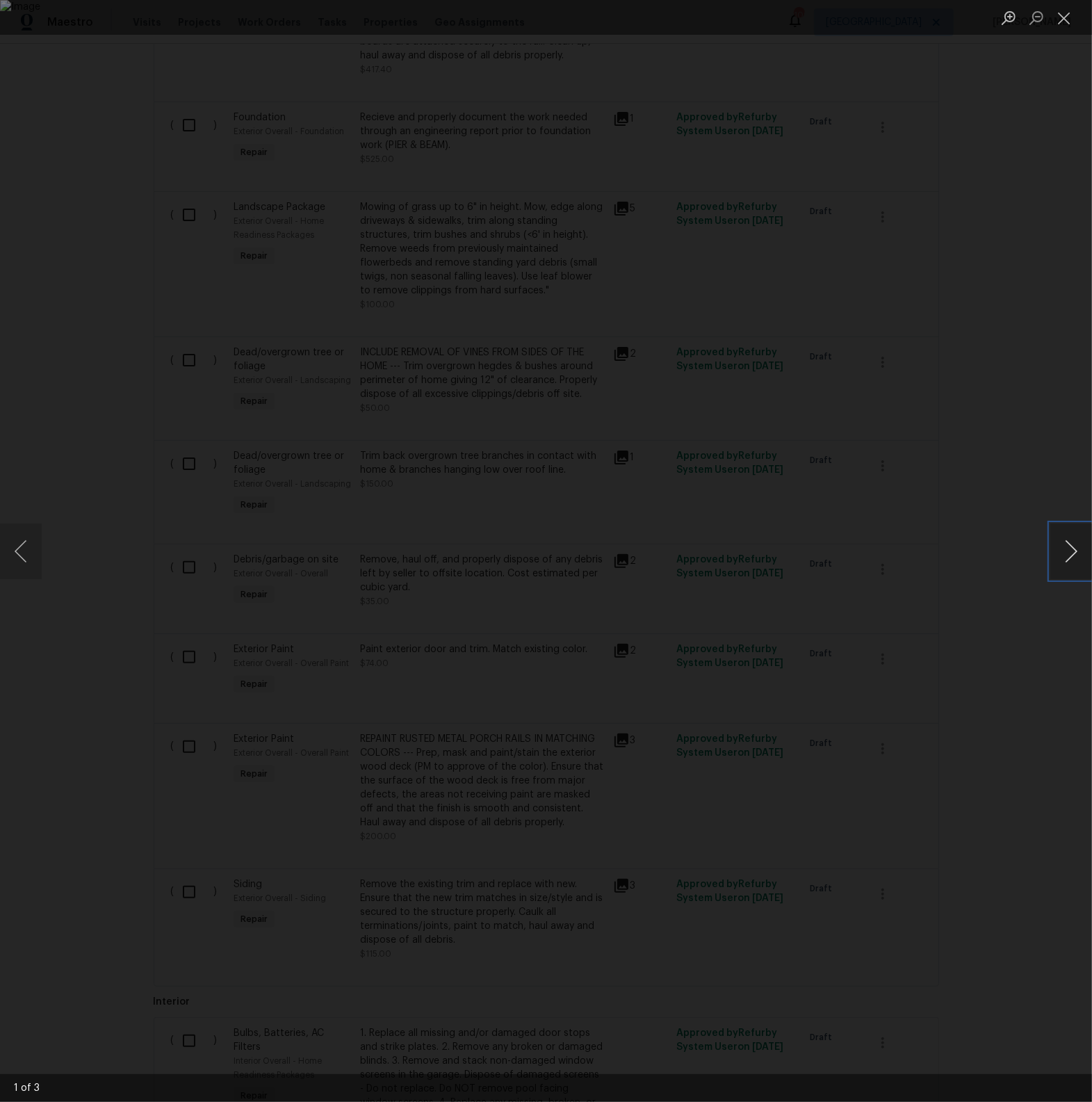
click at [1075, 551] on button "Next image" at bounding box center [1070, 551] width 41 height 56
click at [1069, 20] on button "Close lightbox" at bounding box center [1063, 17] width 28 height 24
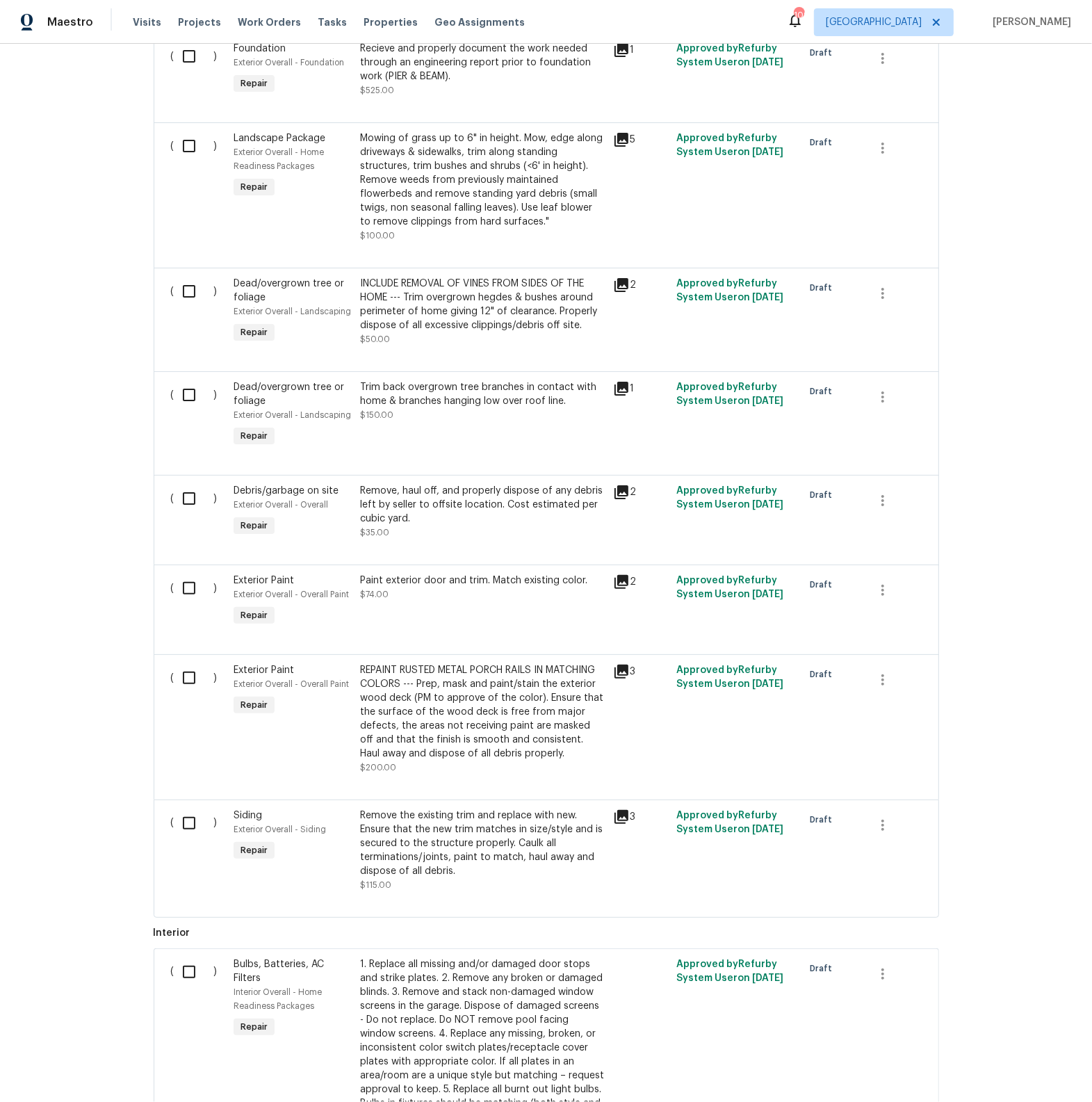
scroll to position [795, 0]
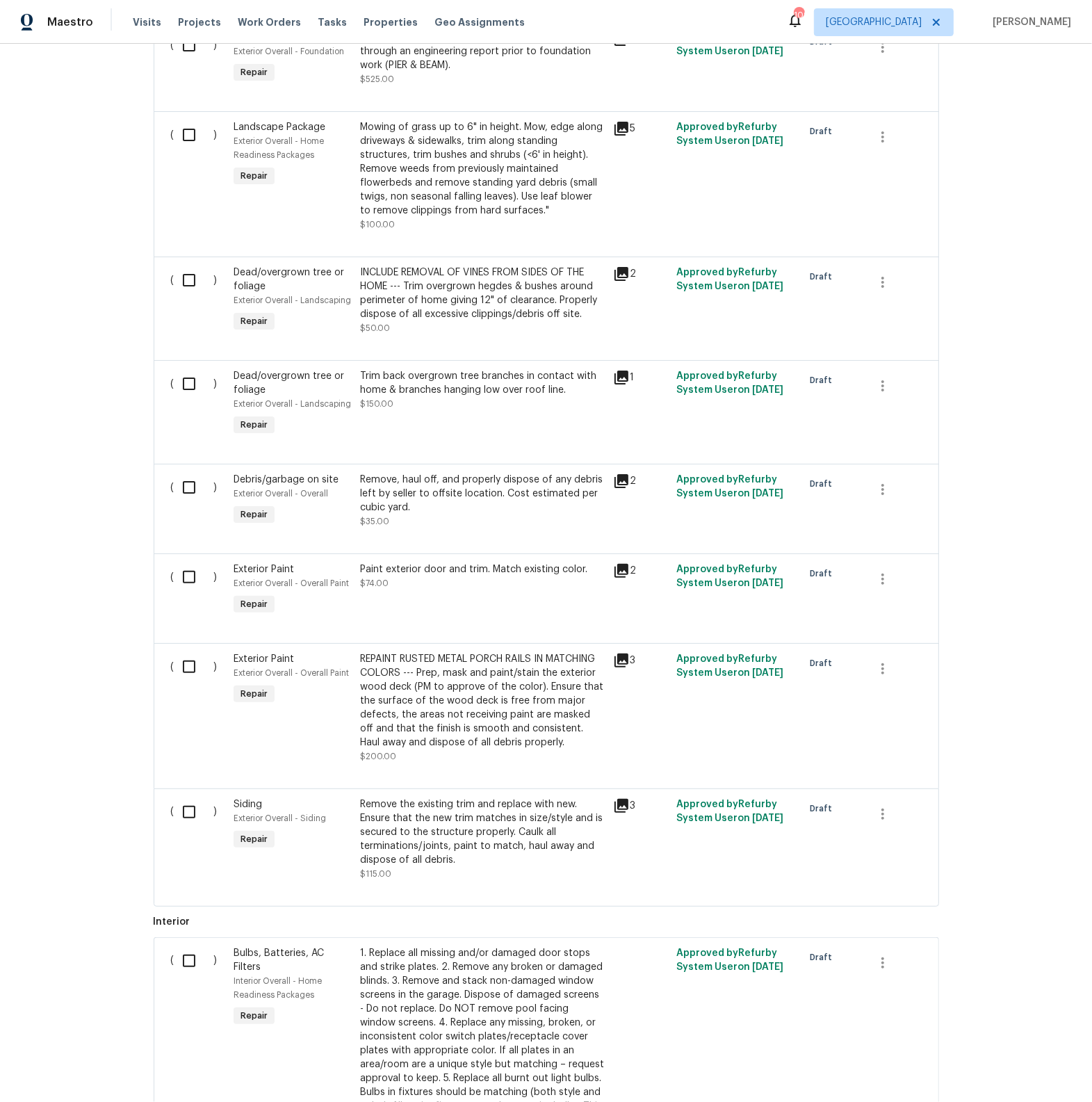
click at [615, 816] on div "3" at bounding box center [640, 839] width 63 height 92
click at [621, 807] on icon at bounding box center [622, 806] width 17 height 17
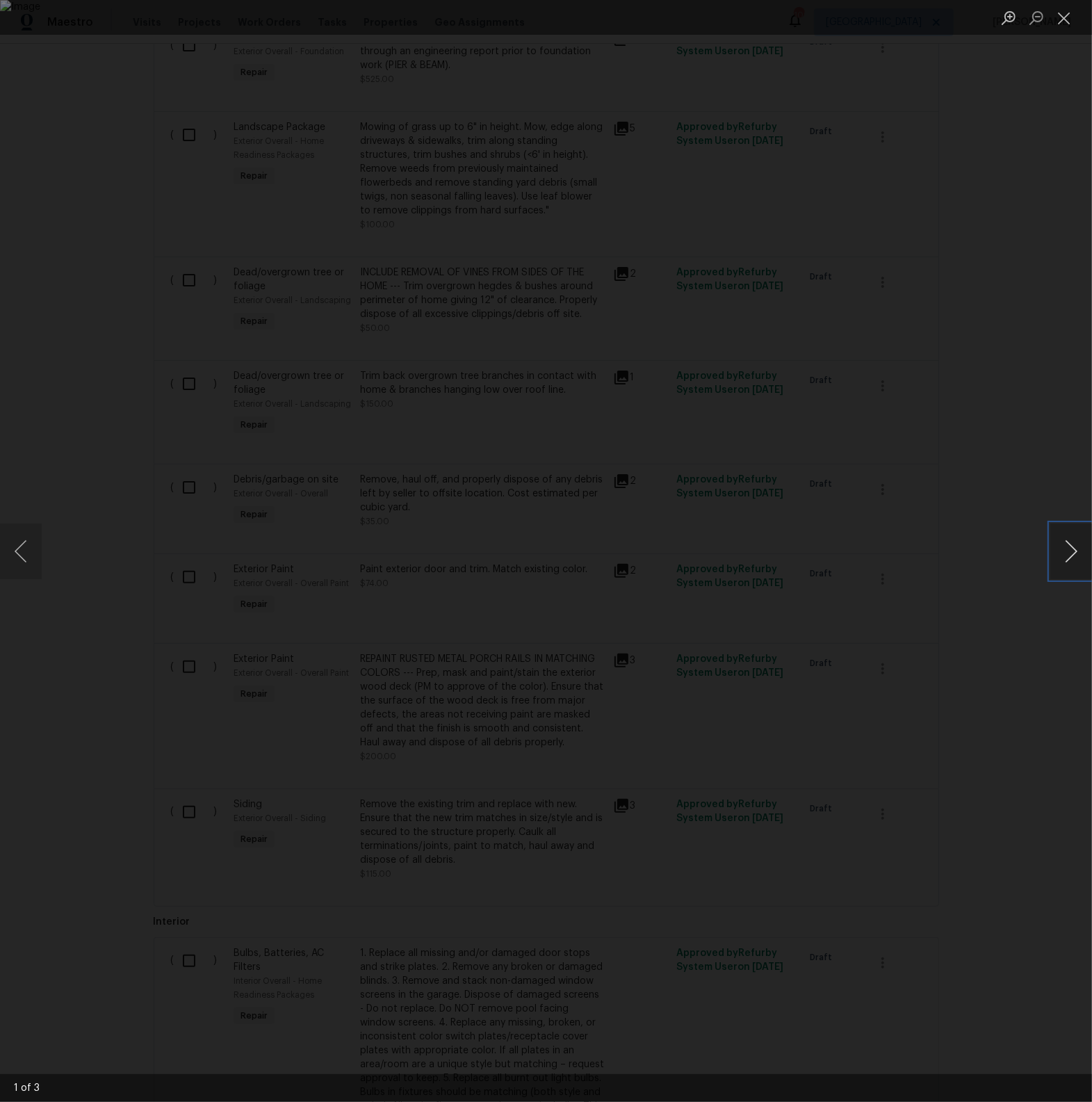
click at [1076, 545] on button "Next image" at bounding box center [1070, 551] width 41 height 56
click at [1072, 20] on button "Close lightbox" at bounding box center [1063, 17] width 28 height 24
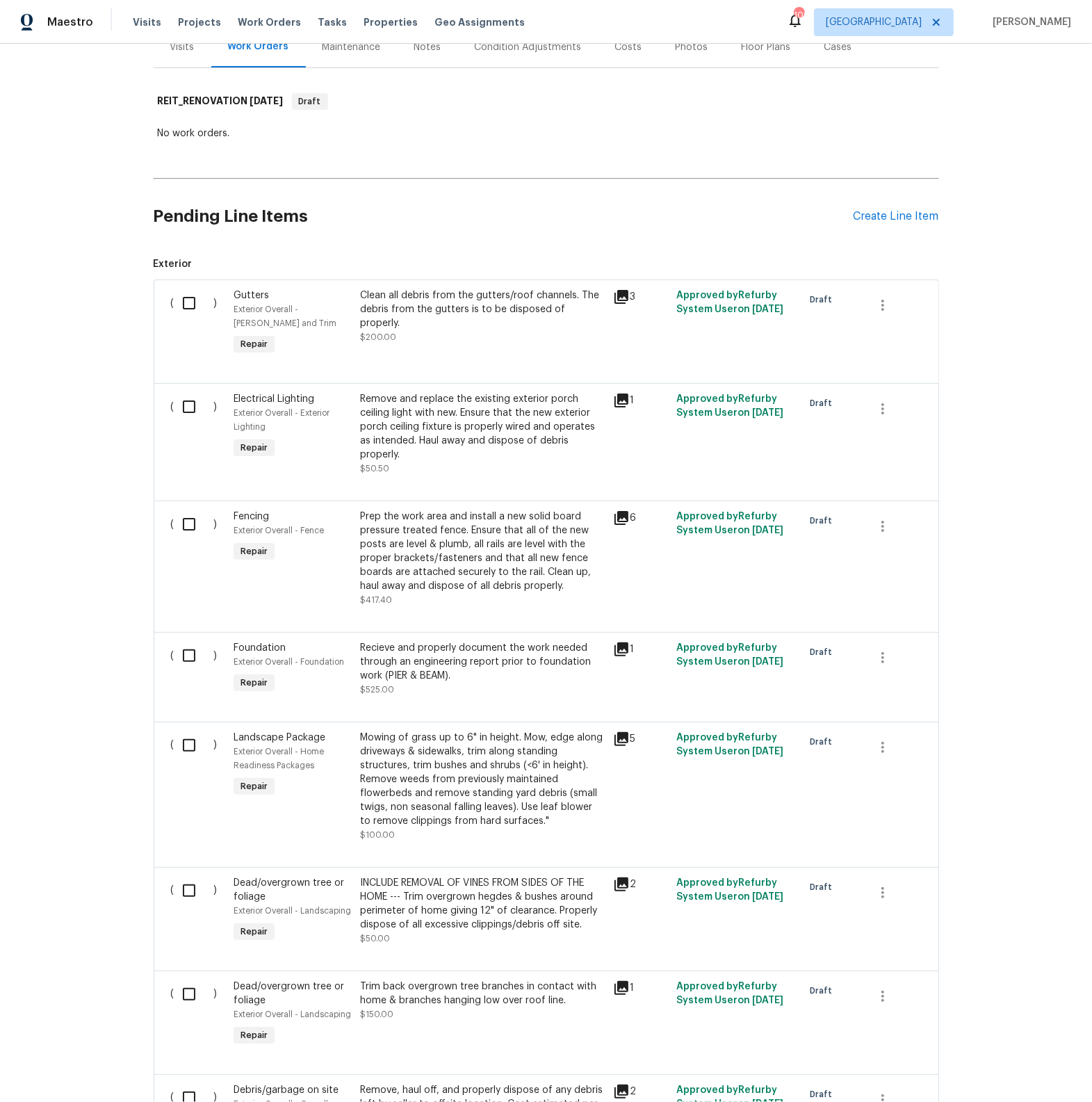
scroll to position [179, 0]
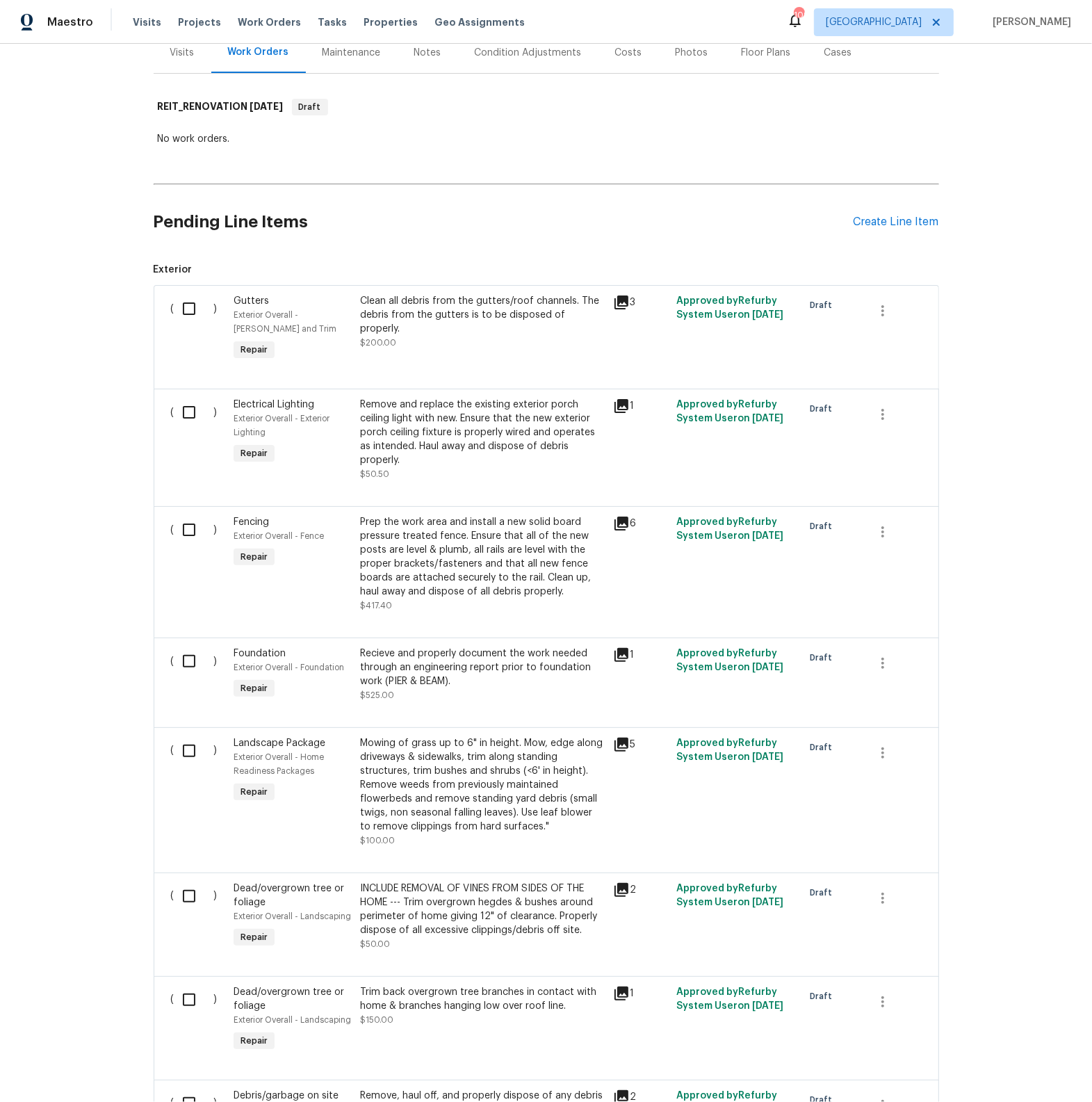
click at [625, 657] on icon at bounding box center [622, 655] width 17 height 17
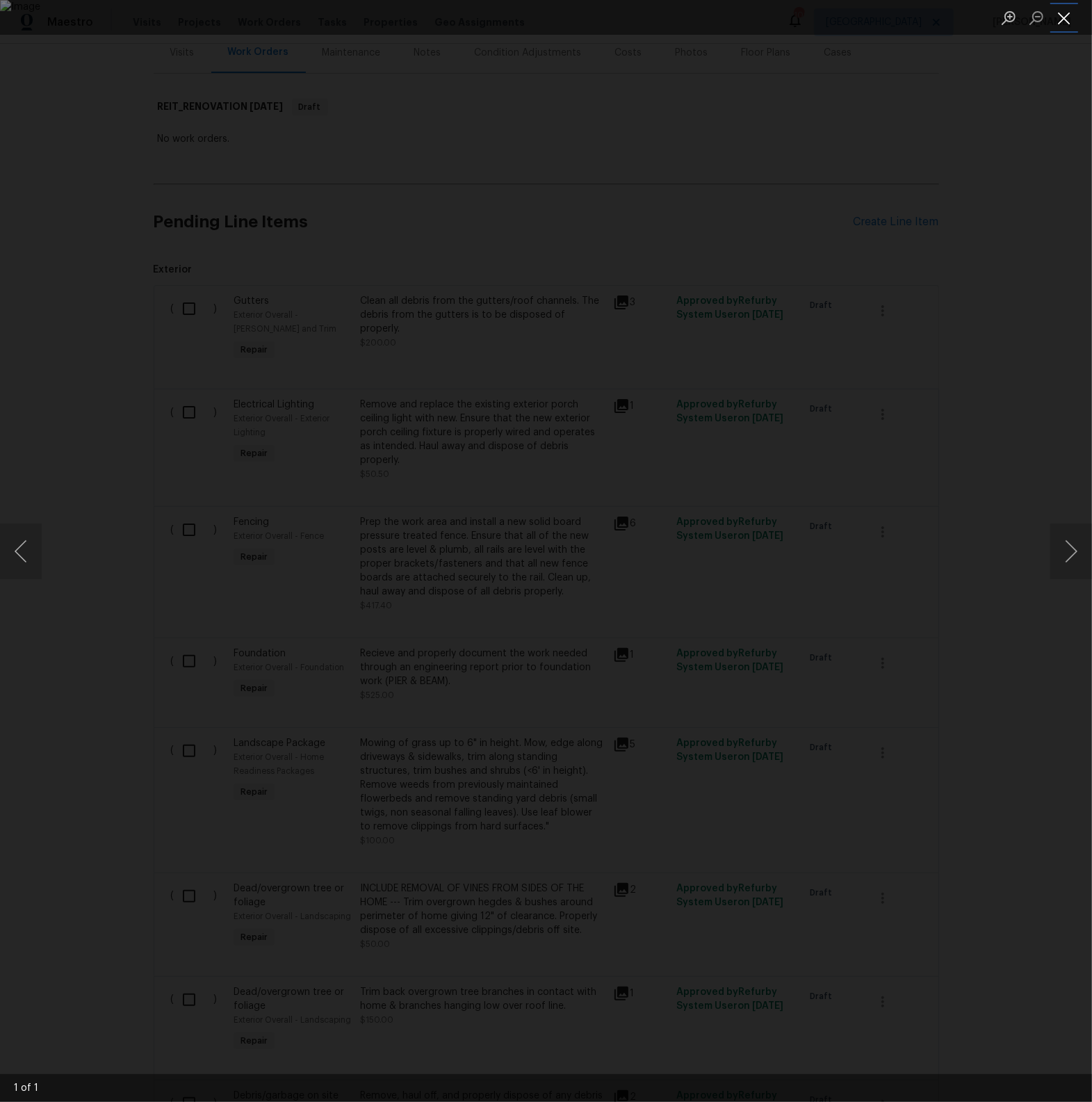
click at [1063, 23] on button "Close lightbox" at bounding box center [1063, 17] width 28 height 24
